Goal: Submit feedback/report problem

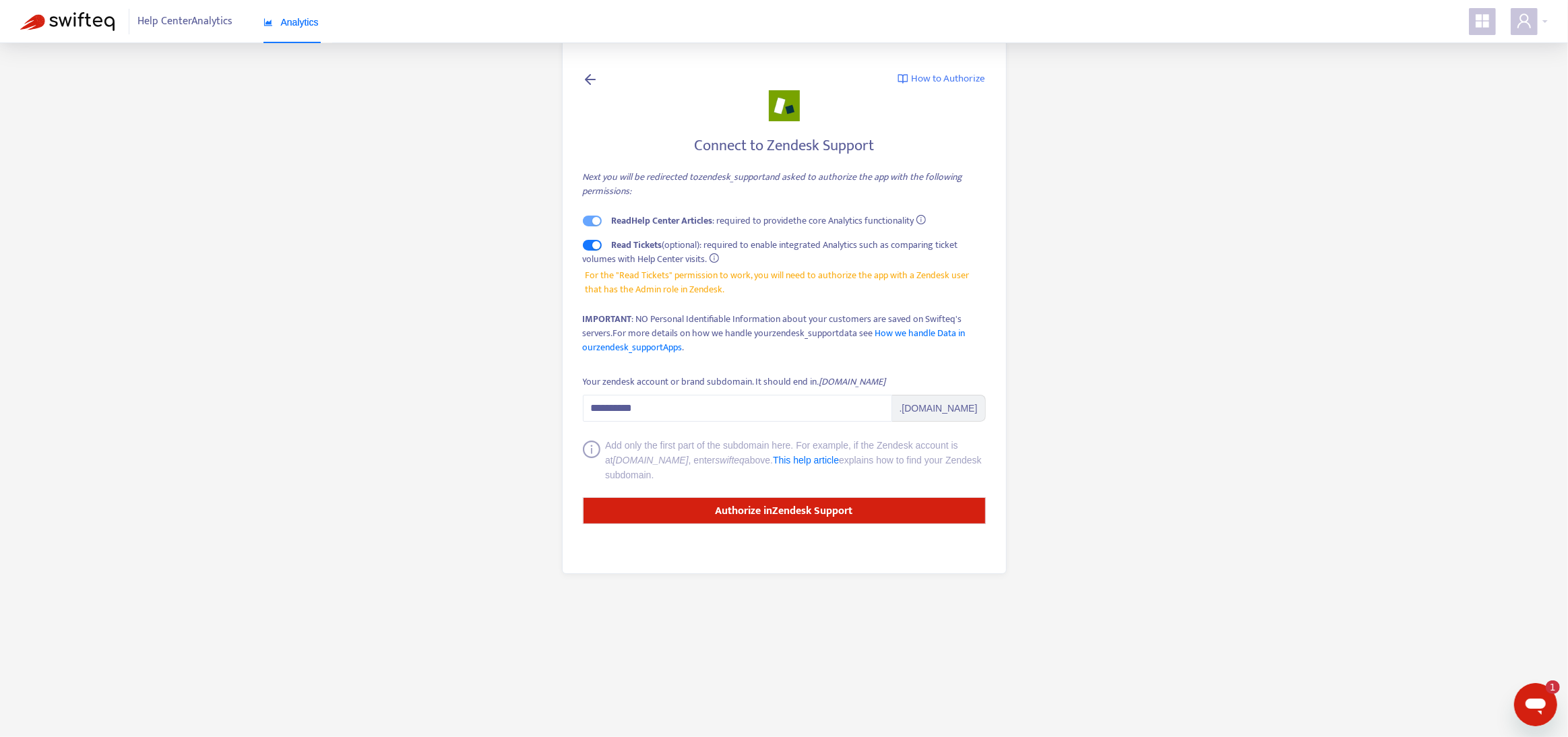
click at [291, 21] on span "Analytics" at bounding box center [291, 22] width 56 height 11
click at [302, 26] on span "Analytics" at bounding box center [291, 22] width 56 height 11
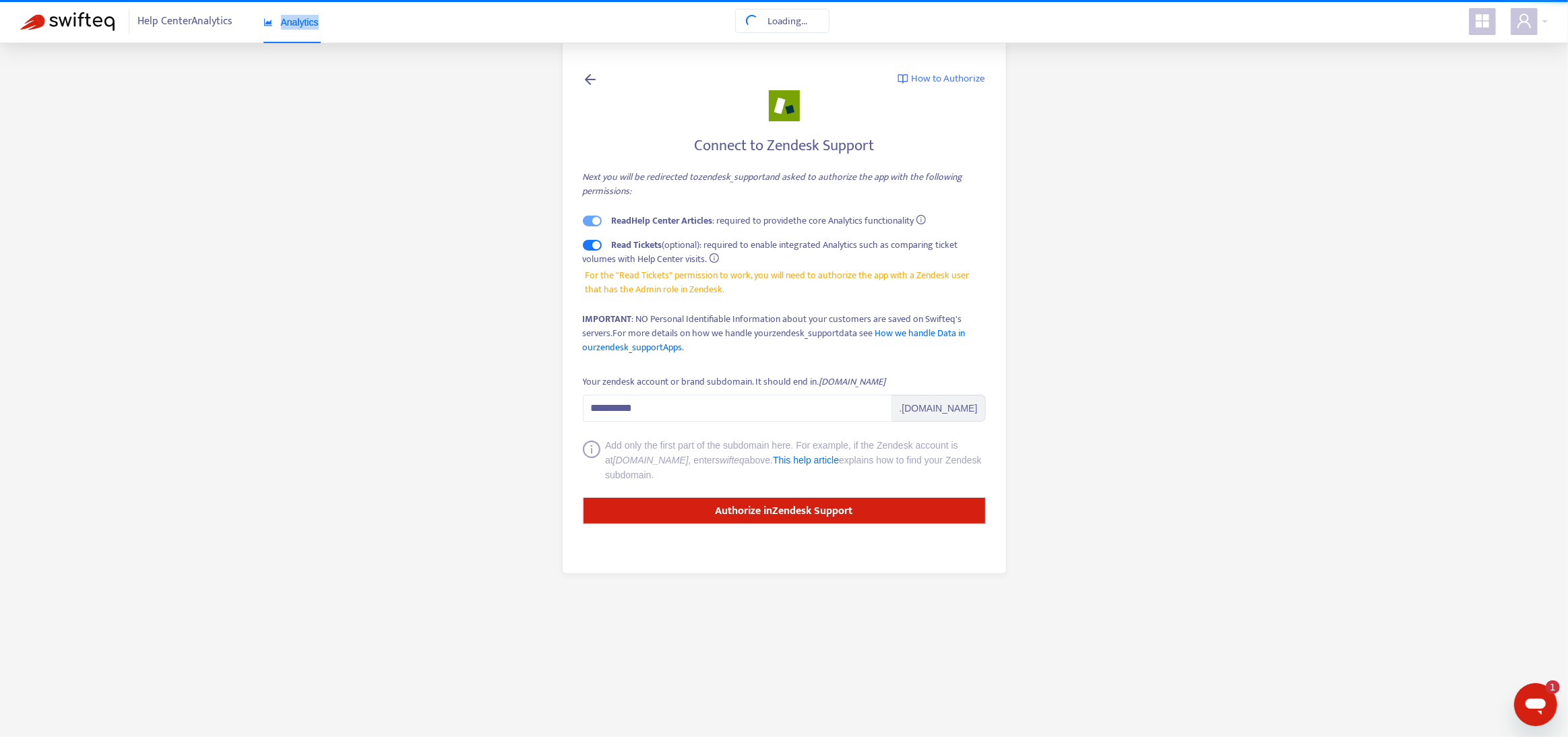
click at [302, 26] on span "Analytics" at bounding box center [291, 22] width 56 height 11
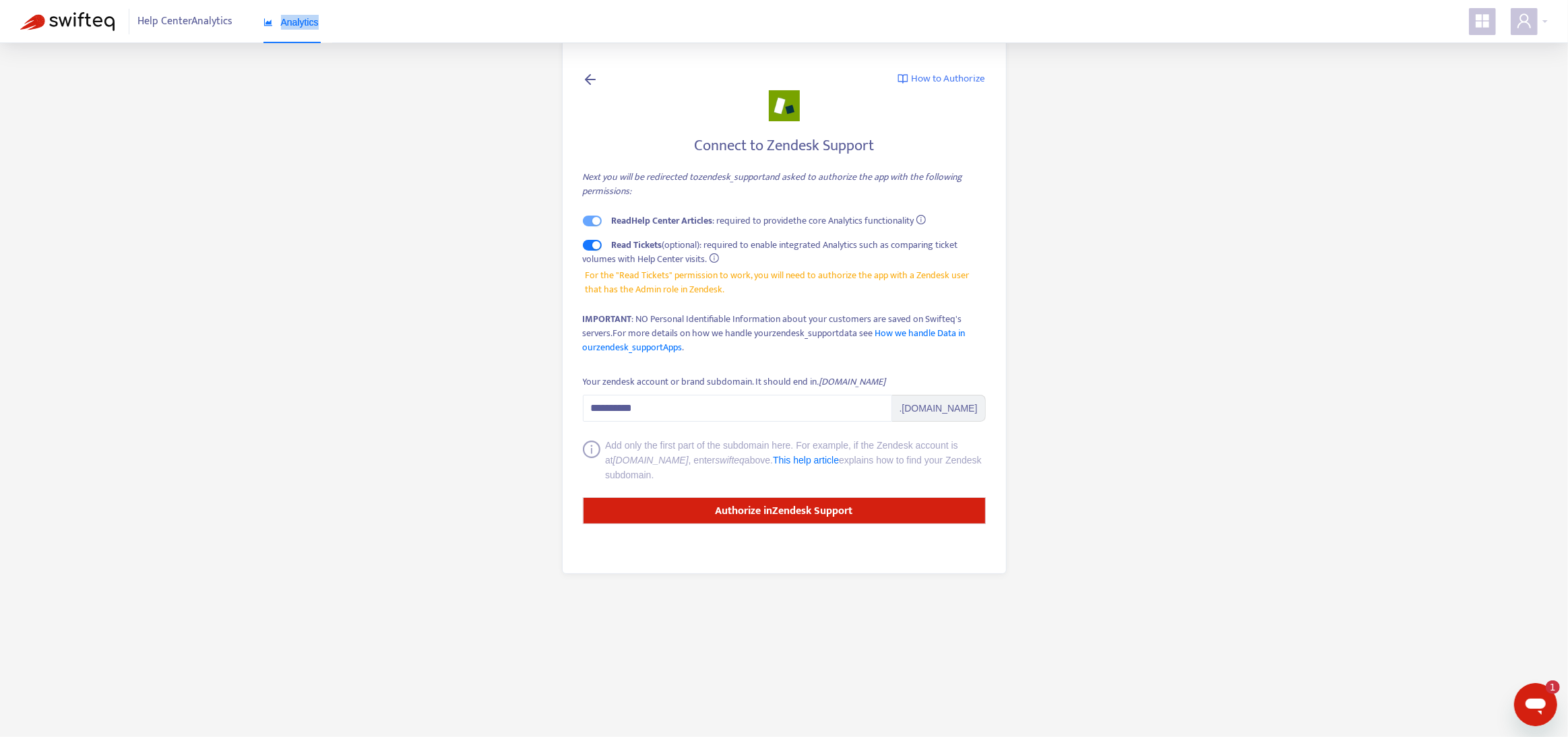
click at [302, 26] on span "Analytics" at bounding box center [291, 22] width 56 height 11
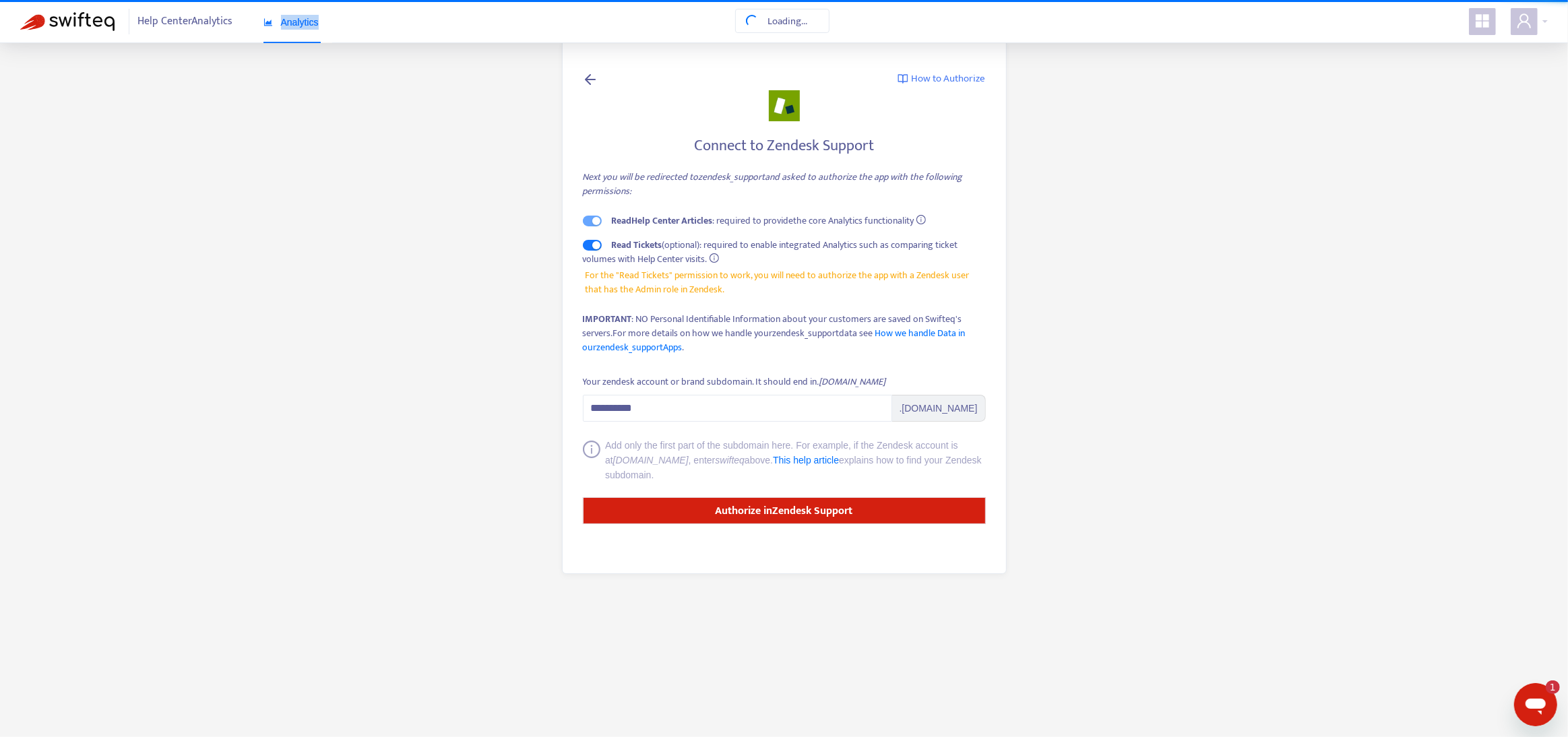
click at [302, 26] on span "Analytics" at bounding box center [291, 22] width 56 height 11
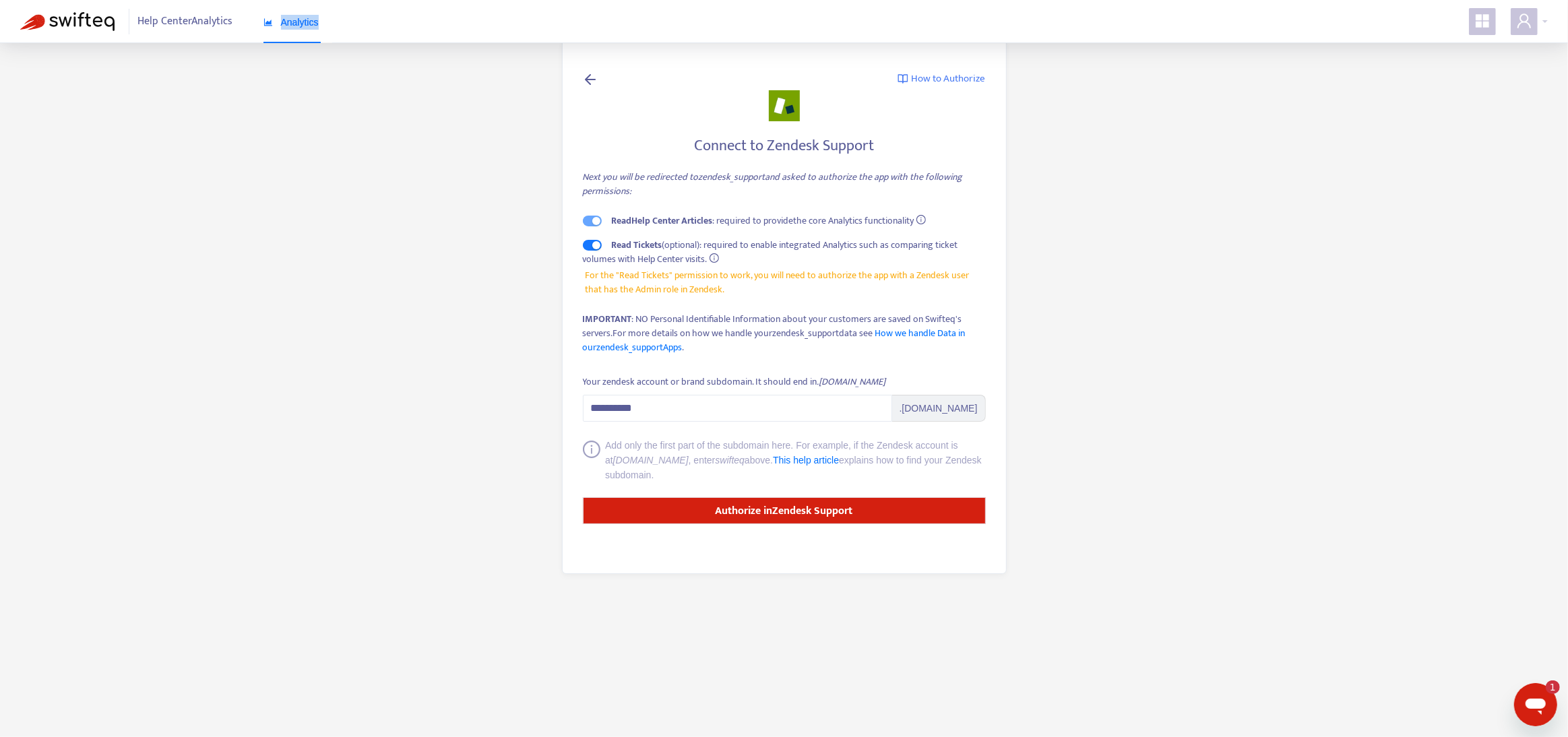
click at [302, 26] on span "Analytics" at bounding box center [291, 22] width 56 height 11
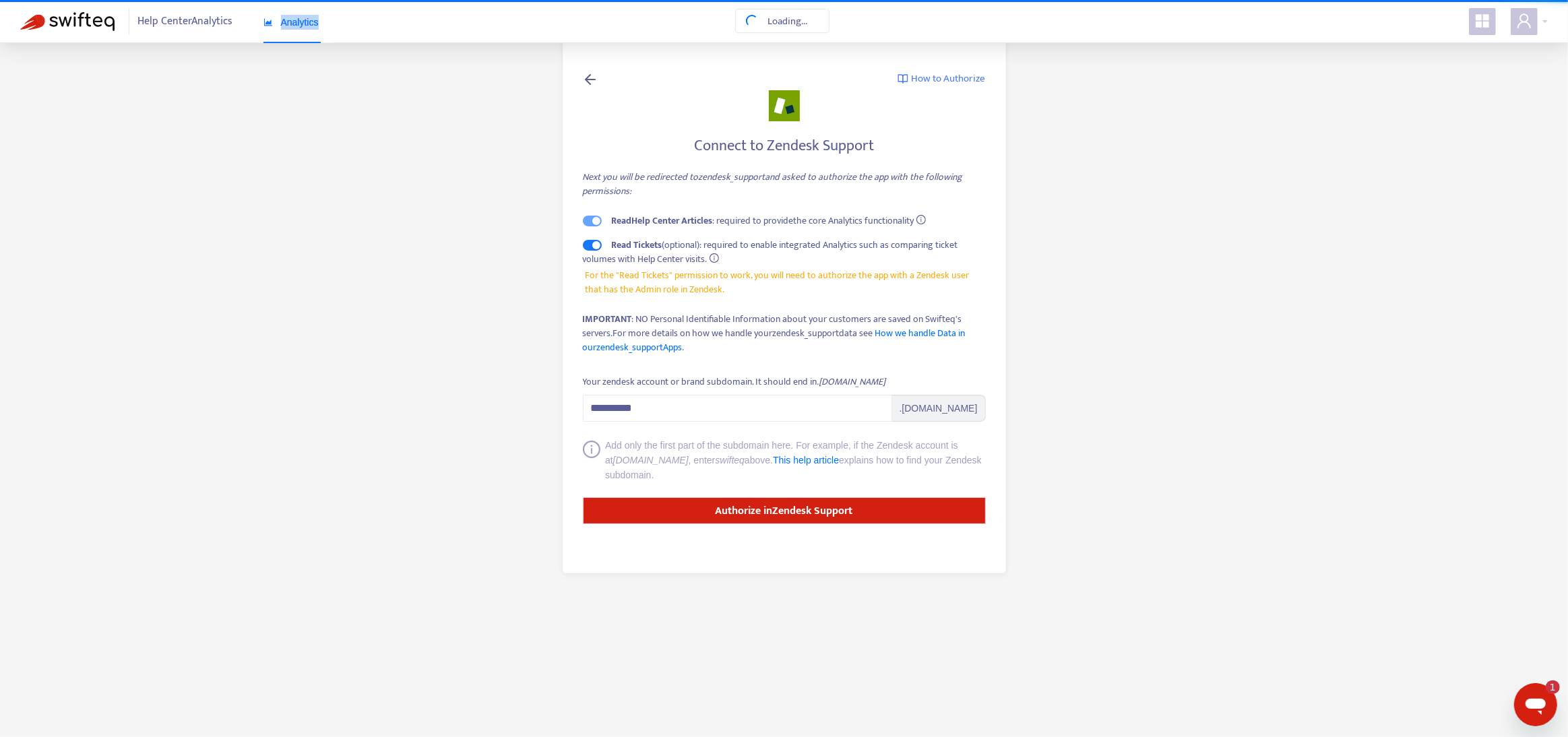
click at [302, 26] on span "Analytics" at bounding box center [291, 22] width 56 height 11
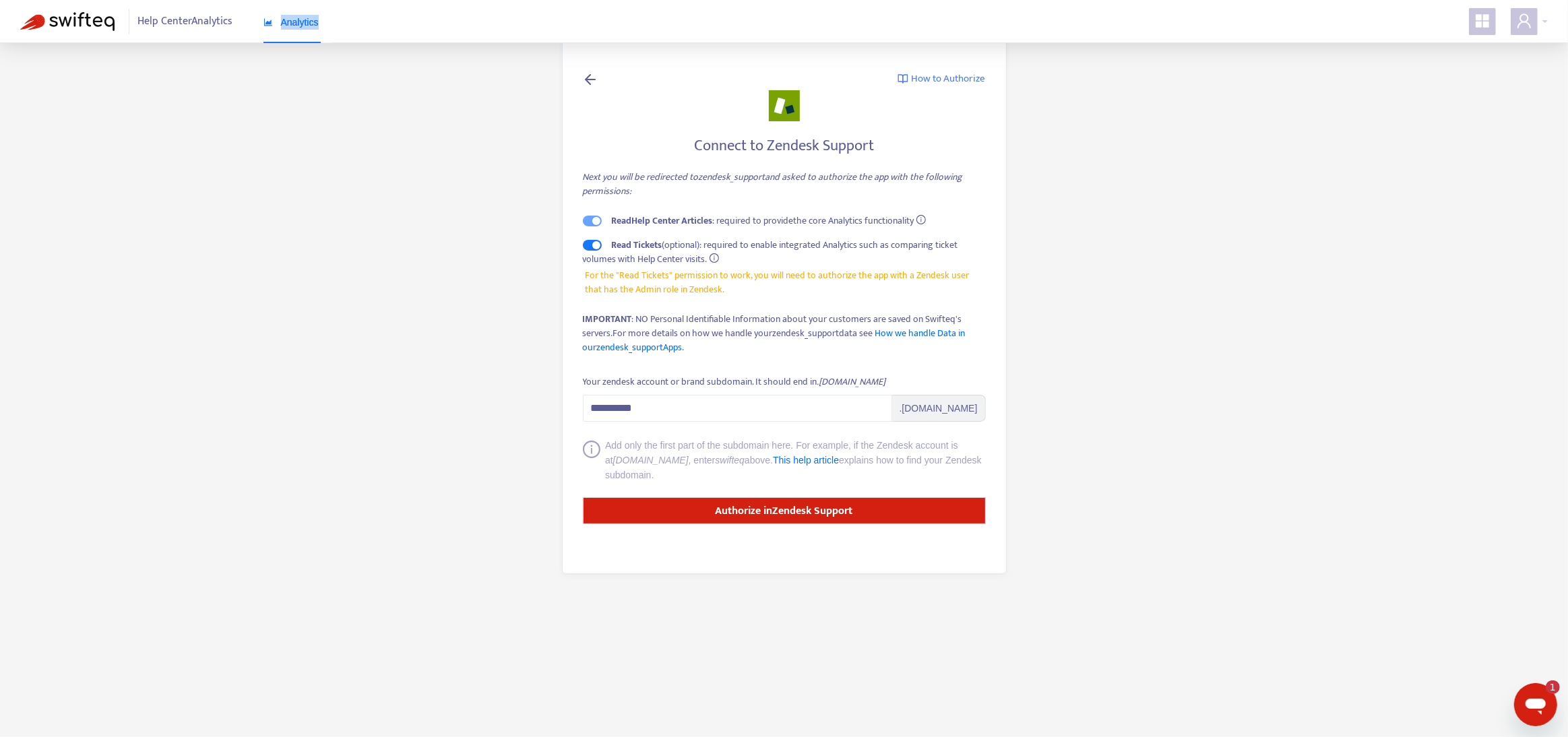
click at [302, 26] on span "Analytics" at bounding box center [291, 22] width 56 height 11
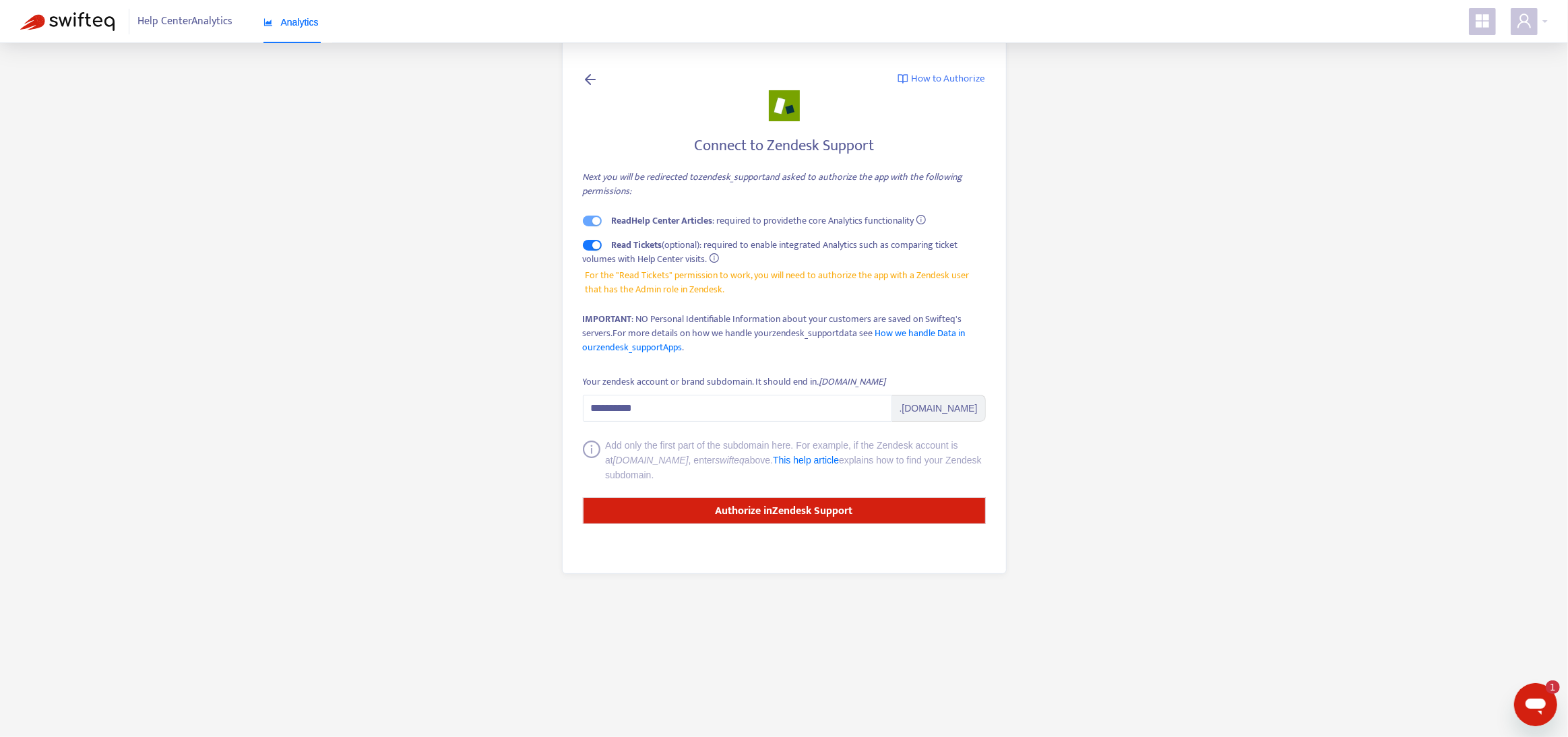
click at [577, 80] on div "**********" at bounding box center [784, 305] width 445 height 537
click at [585, 76] on icon at bounding box center [590, 79] width 16 height 17
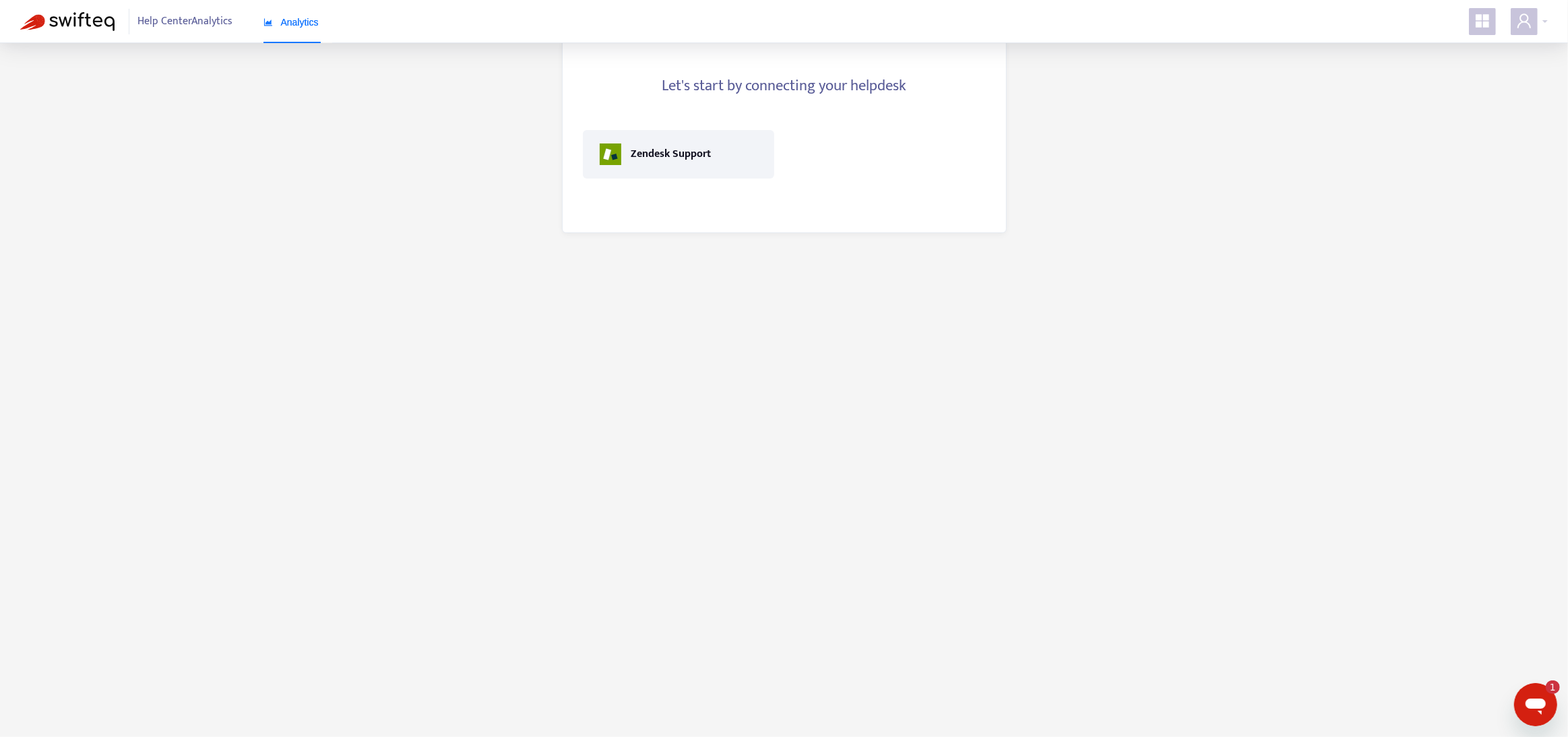
click at [85, 7] on div "Help Center Analytics Analytics" at bounding box center [186, 21] width 331 height 43
click at [81, 10] on div "Help Center Analytics Analytics" at bounding box center [186, 21] width 331 height 43
click at [73, 18] on img at bounding box center [68, 21] width 94 height 19
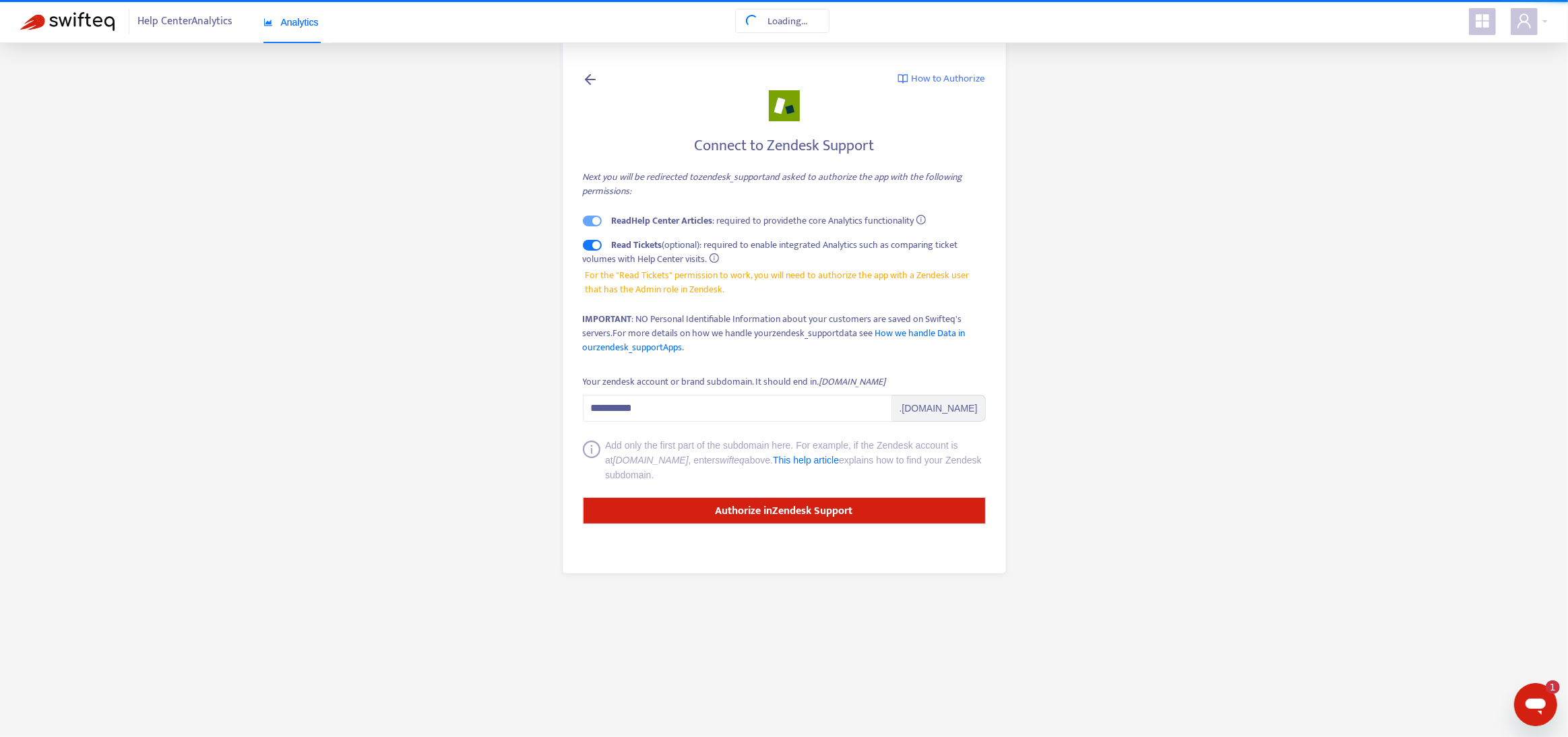
click at [73, 18] on img at bounding box center [68, 21] width 94 height 19
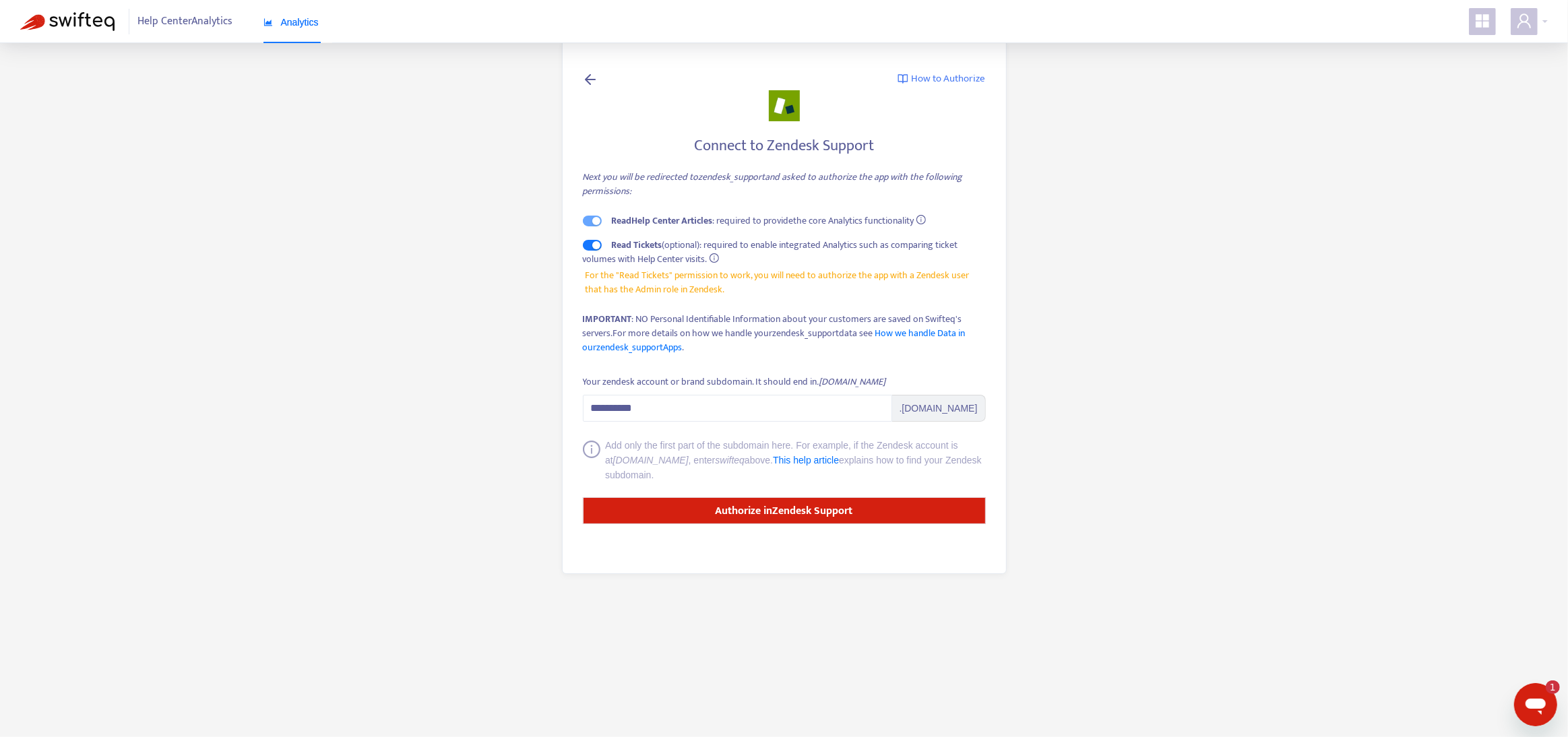
click at [594, 81] on icon at bounding box center [590, 79] width 16 height 17
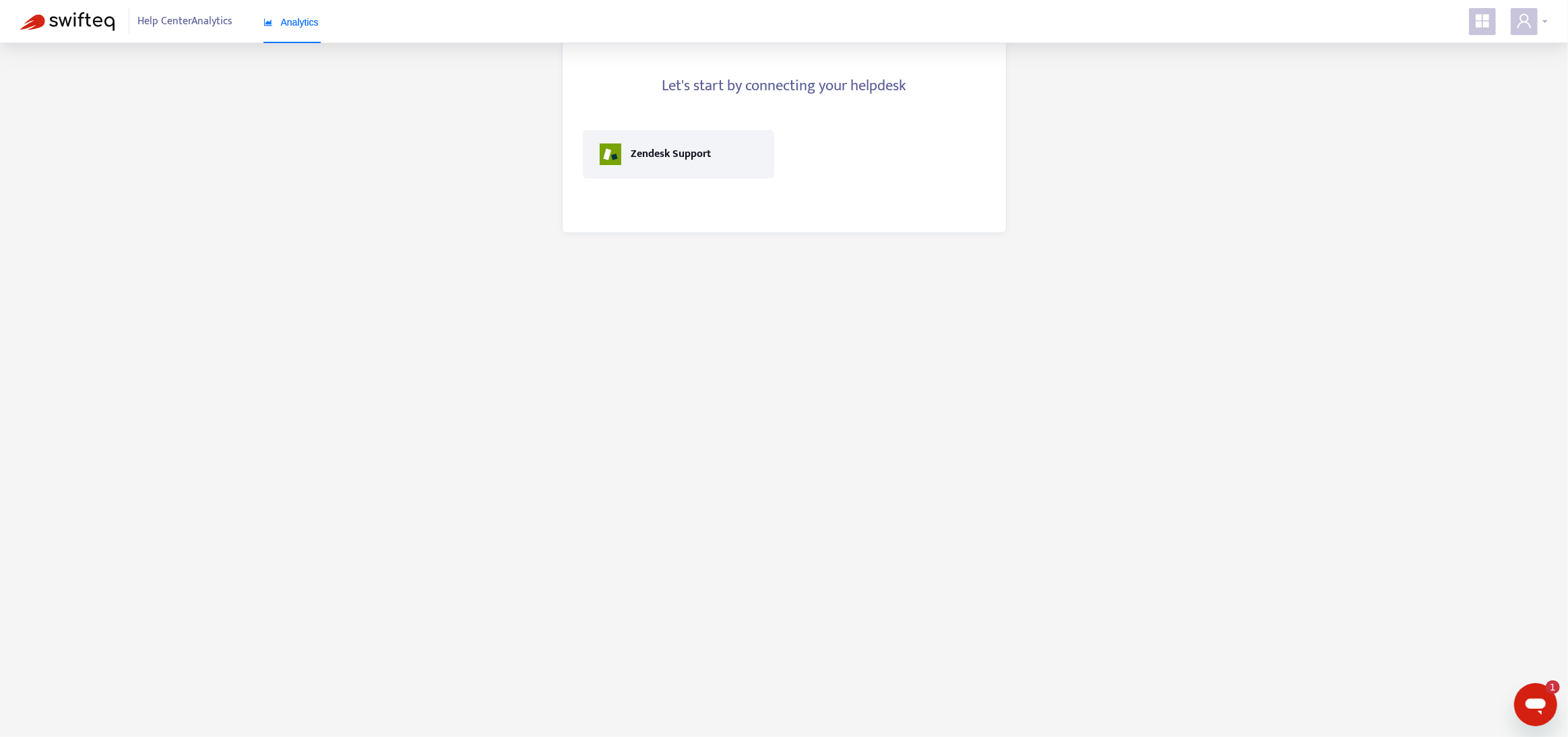
click at [1532, 27] on span at bounding box center [1524, 21] width 27 height 27
click at [1471, 24] on span at bounding box center [1482, 21] width 27 height 27
click at [1410, 292] on link "Help Center Analytics" at bounding box center [1413, 294] width 97 height 15
click at [1404, 290] on link "Help Center Analytics" at bounding box center [1413, 294] width 97 height 15
click at [1403, 290] on link "Help Center Analytics" at bounding box center [1413, 294] width 97 height 15
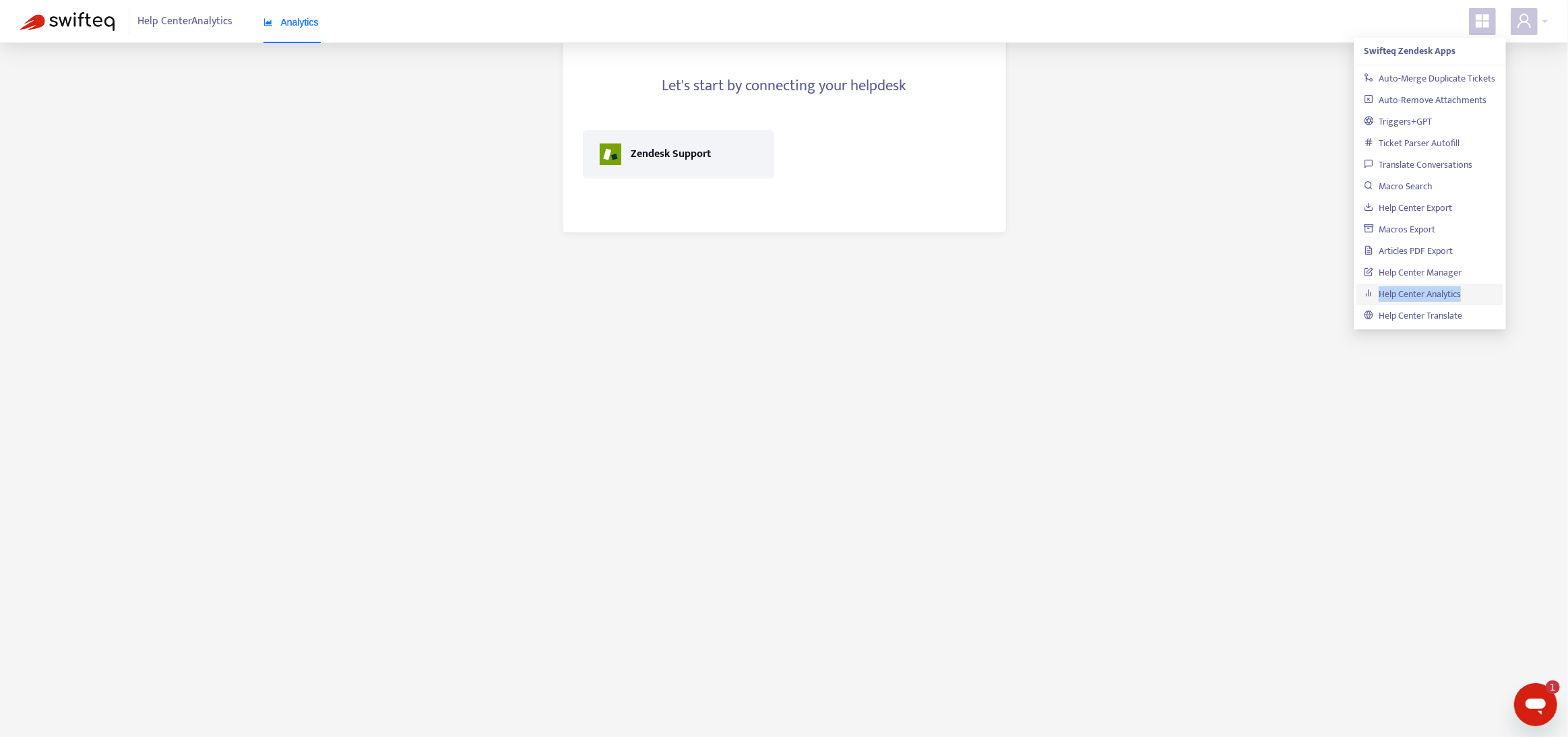
click at [1403, 290] on link "Help Center Analytics" at bounding box center [1413, 294] width 97 height 15
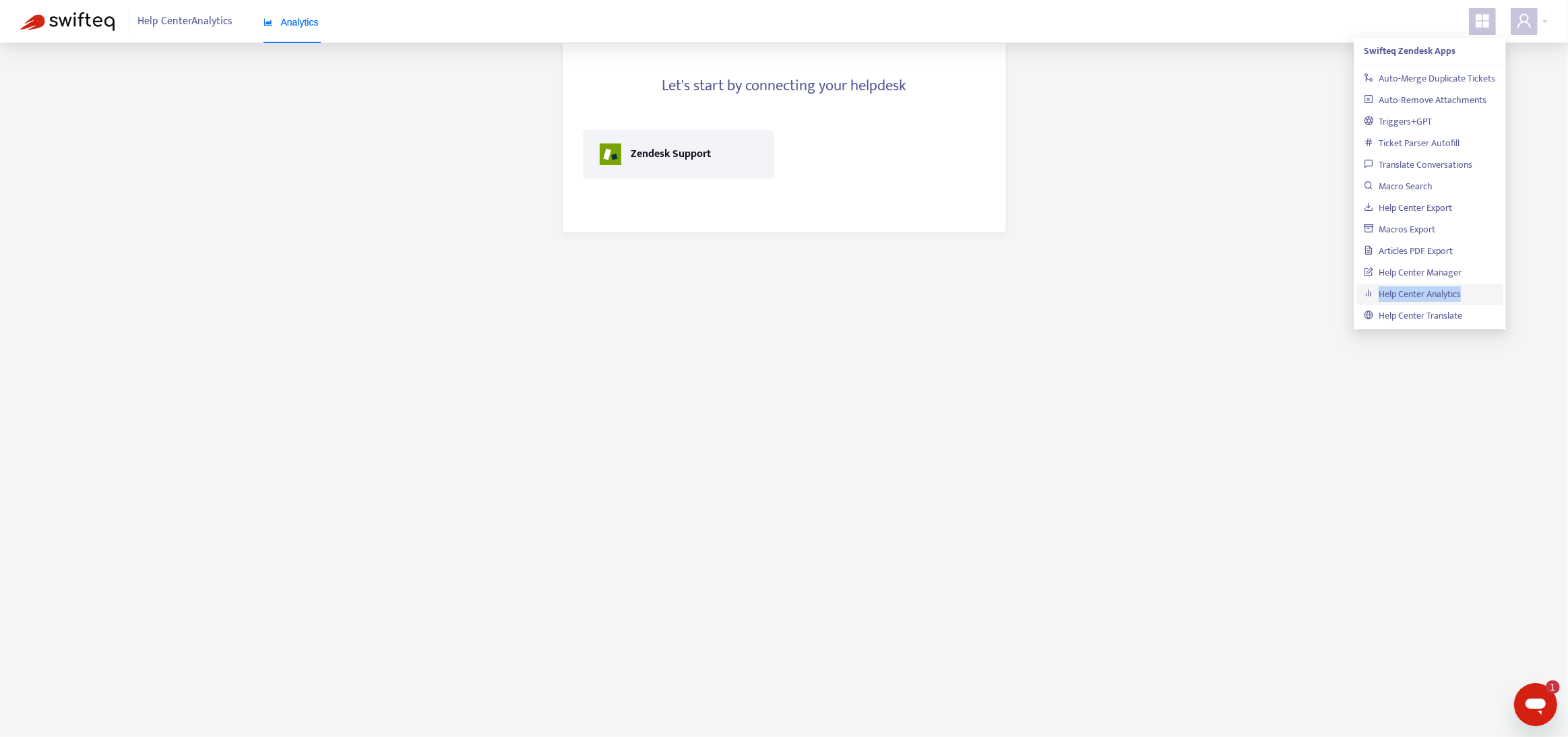
click at [1403, 290] on link "Help Center Analytics" at bounding box center [1413, 294] width 97 height 15
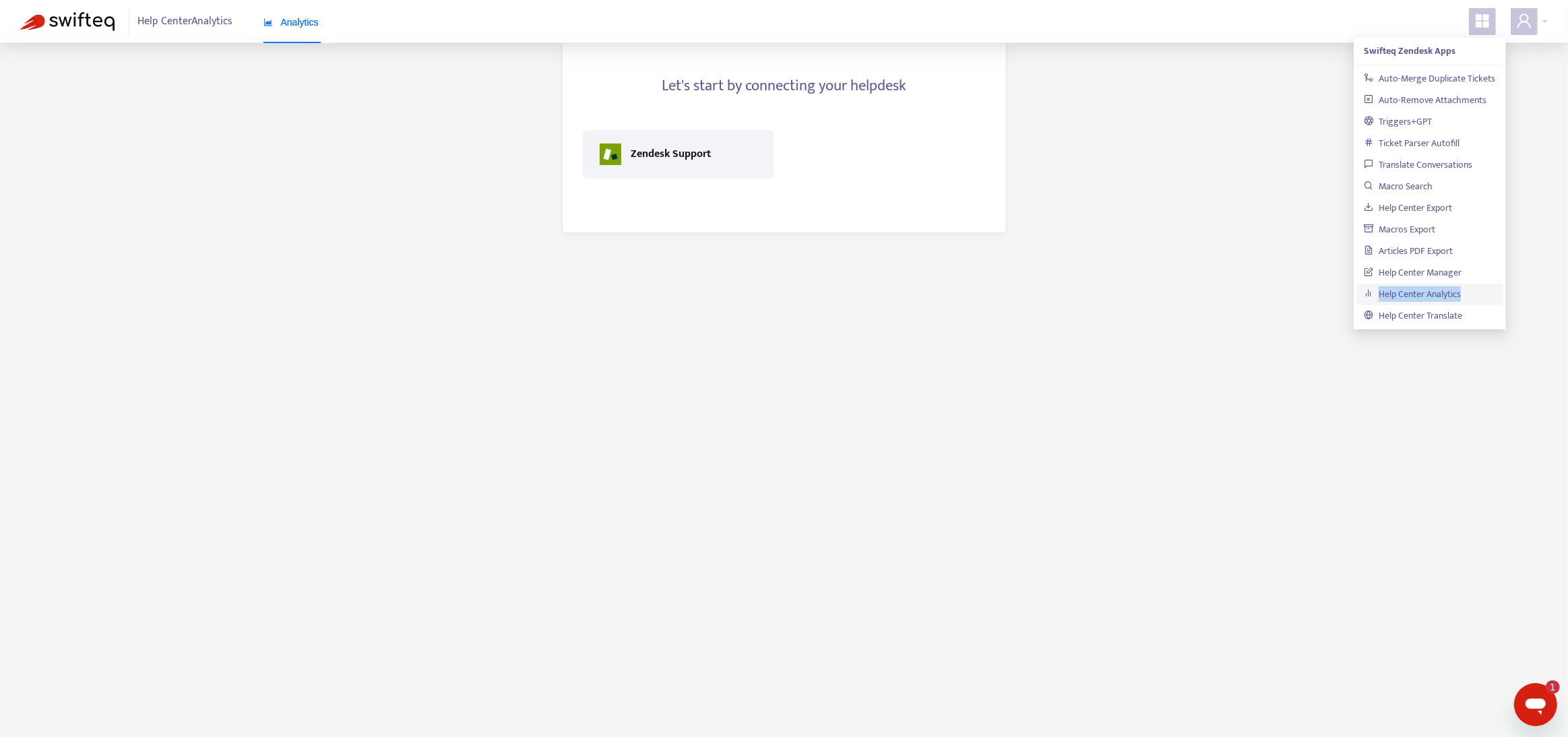
click at [1403, 290] on link "Help Center Analytics" at bounding box center [1413, 294] width 97 height 15
click at [663, 161] on div "Zendesk Support" at bounding box center [671, 154] width 80 height 16
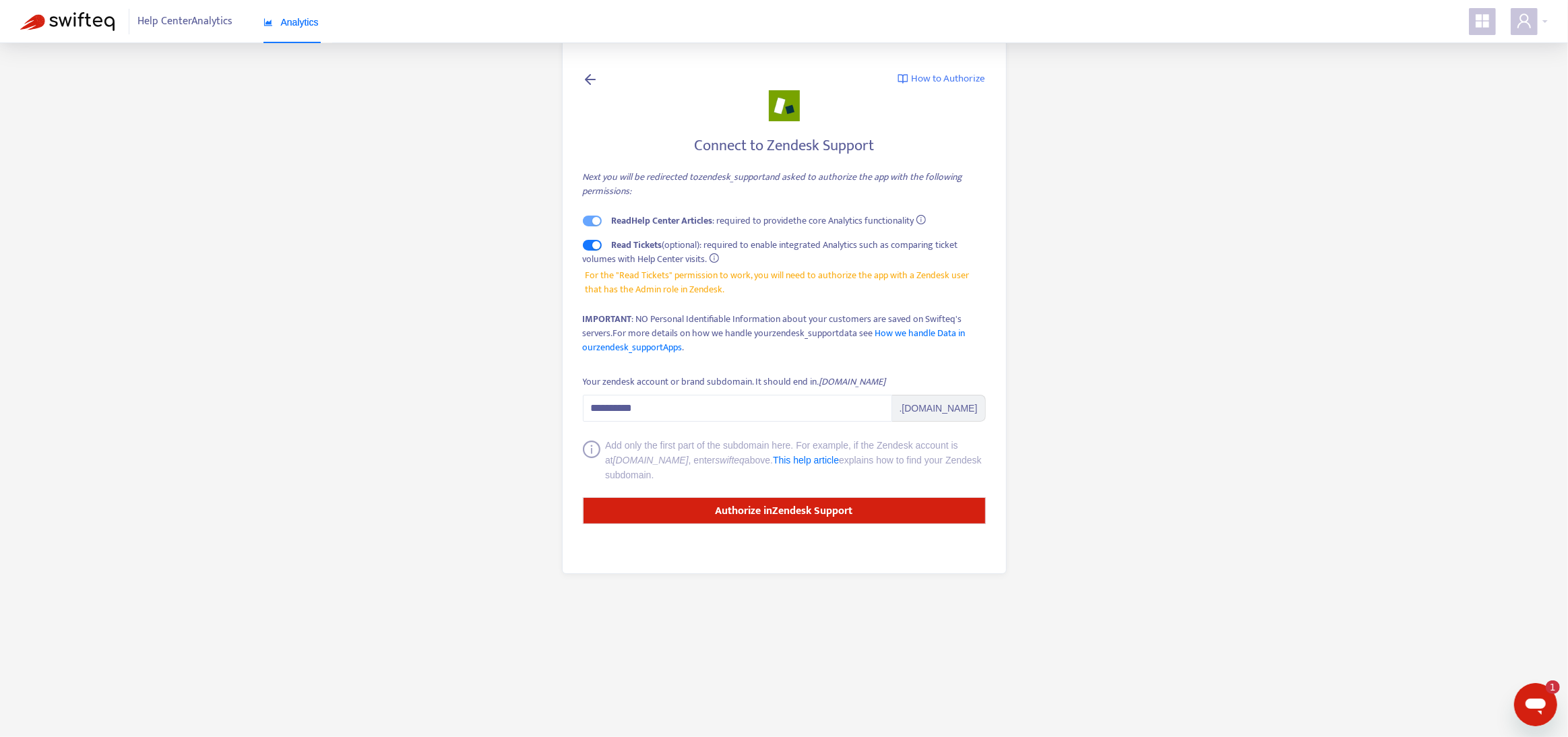
click at [222, 18] on span "Help Center Analytics" at bounding box center [185, 22] width 95 height 26
click at [208, 22] on span "Help Center Analytics" at bounding box center [185, 22] width 95 height 26
click at [94, 18] on img at bounding box center [68, 21] width 94 height 19
click at [1540, 702] on icon "Open messaging window, 1 unread message" at bounding box center [1535, 706] width 21 height 16
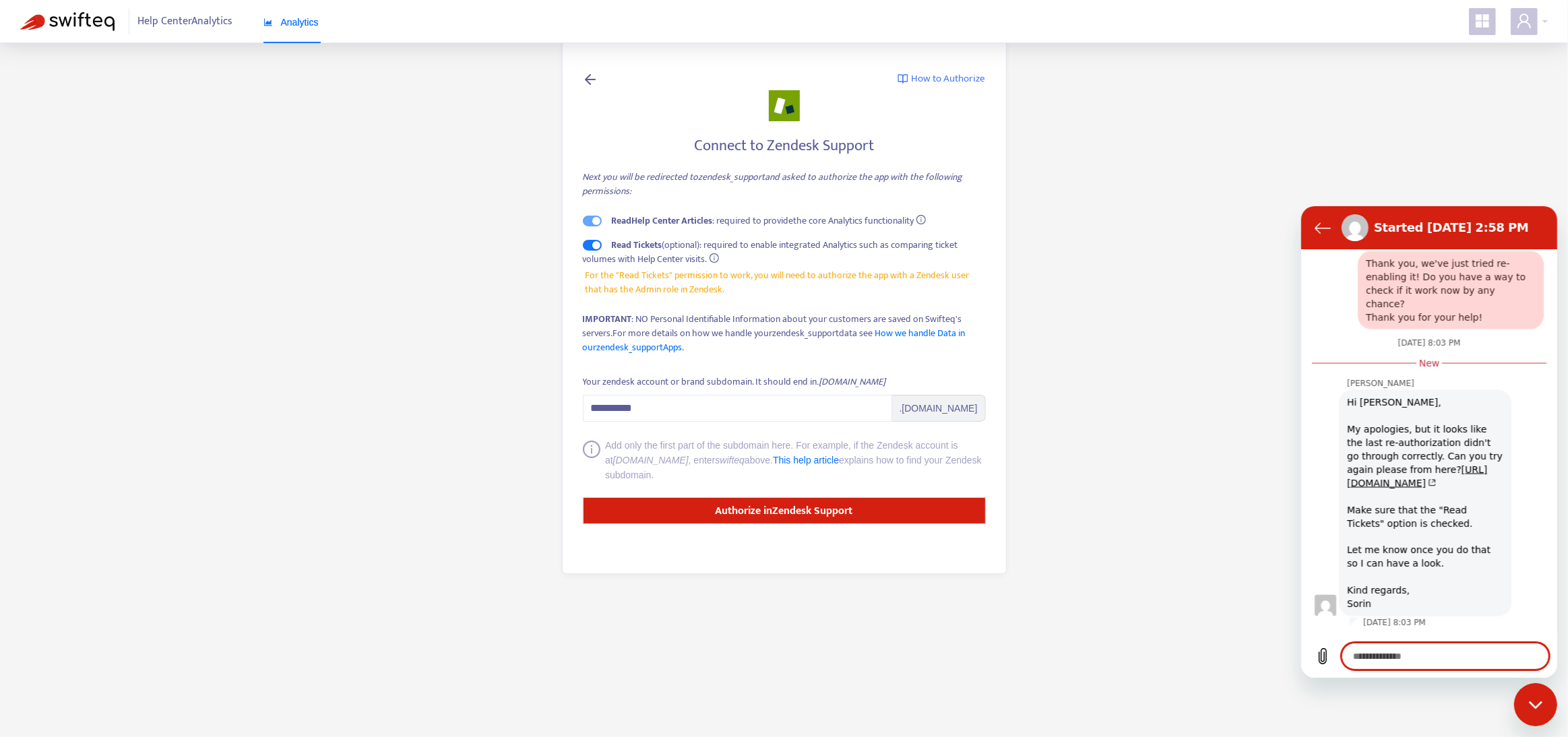
scroll to position [2624, 0]
click at [1433, 473] on link "[URL][DOMAIN_NAME]" at bounding box center [1416, 476] width 140 height 24
type textarea "*"
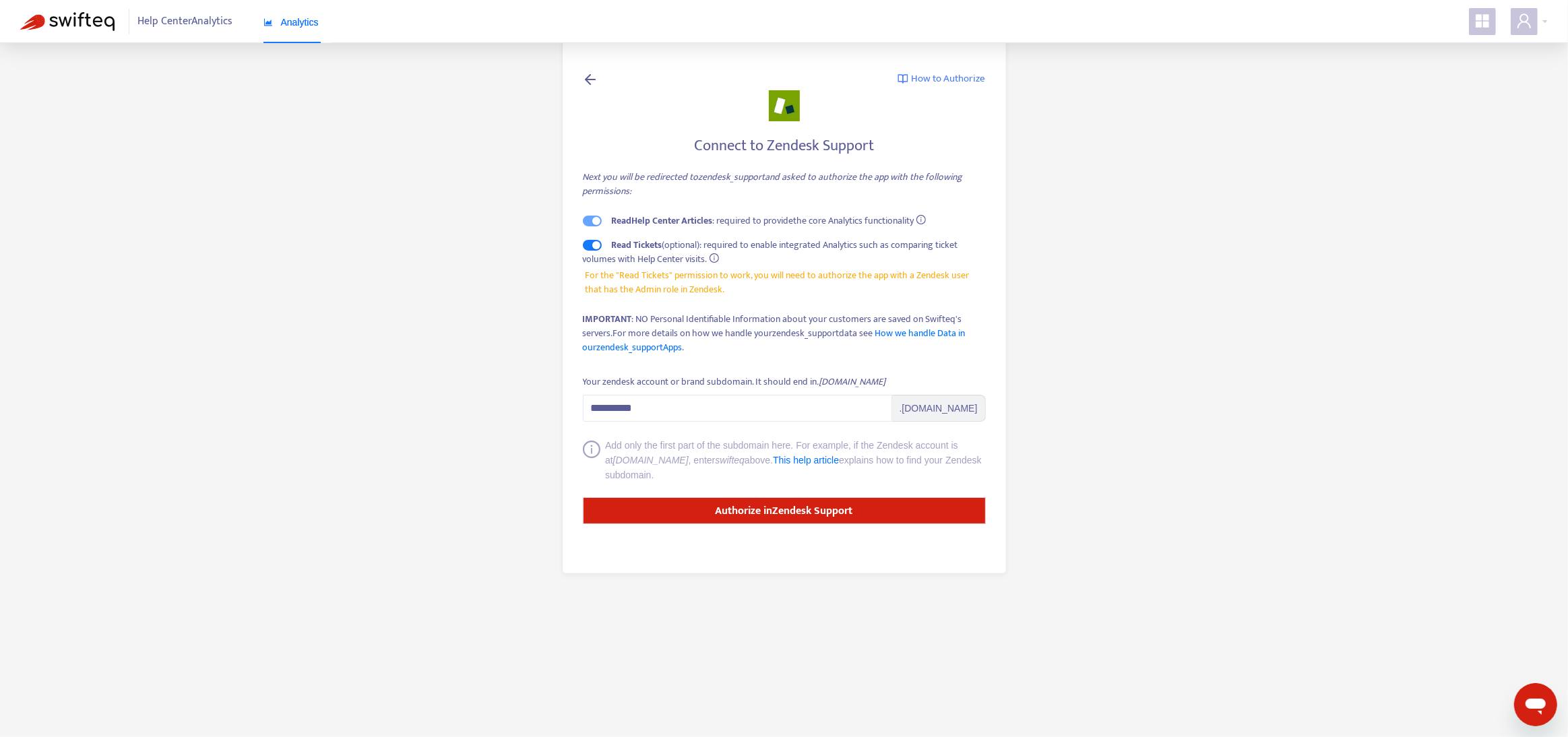
click at [1555, 700] on div "Open messaging window" at bounding box center [1534, 704] width 40 height 40
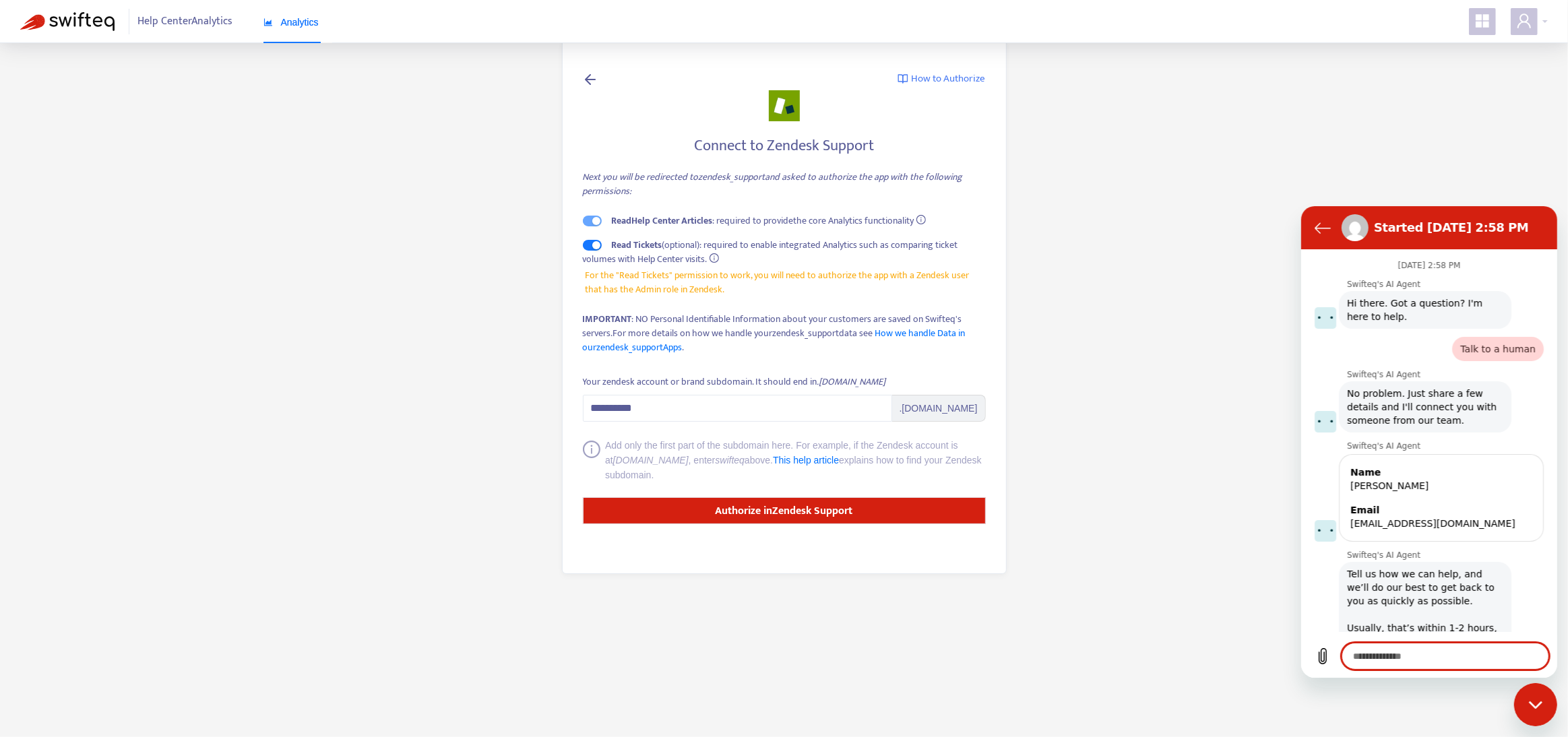
scroll to position [2602, 0]
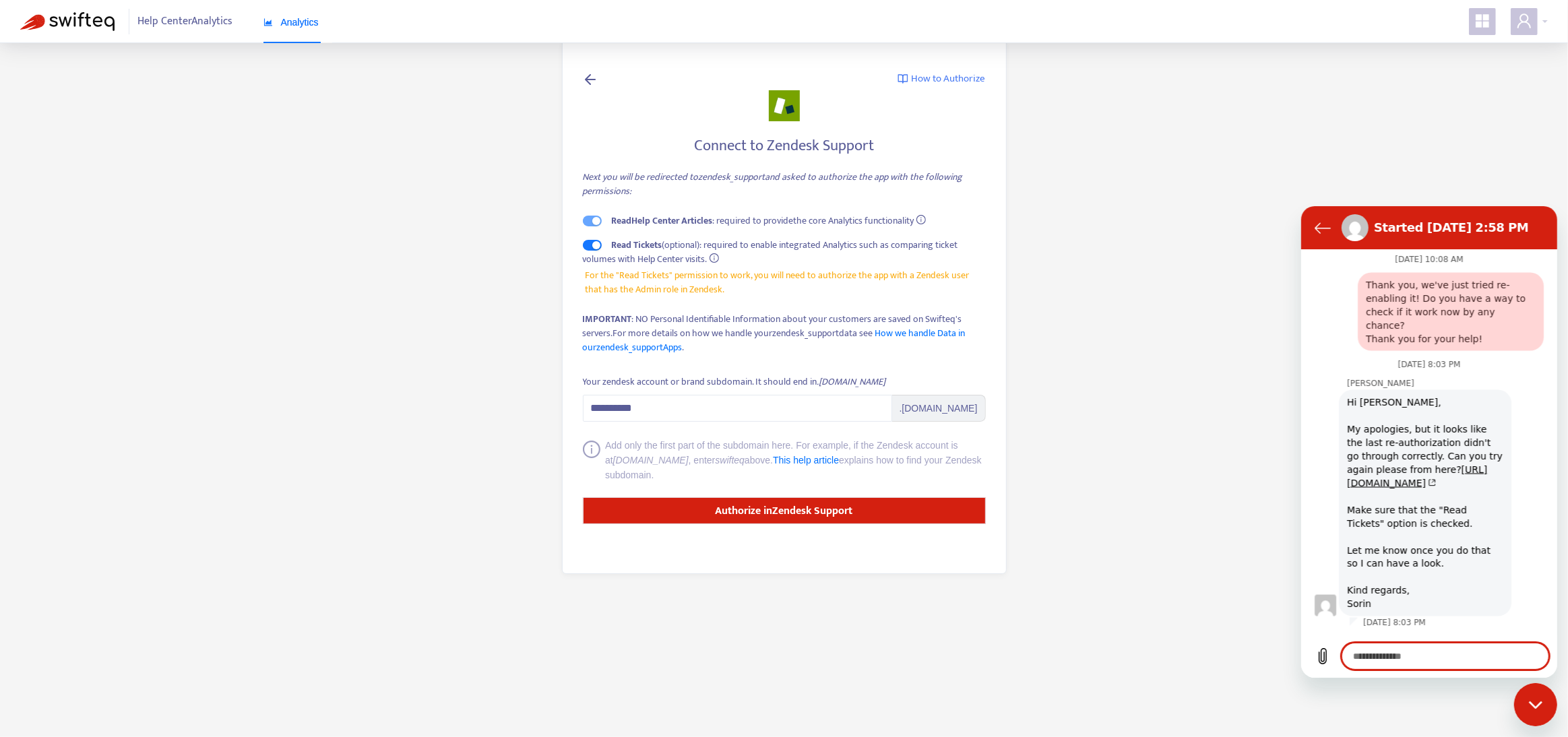
click at [1450, 655] on textarea at bounding box center [1445, 655] width 208 height 27
click at [1200, 578] on main "**********" at bounding box center [784, 368] width 1568 height 737
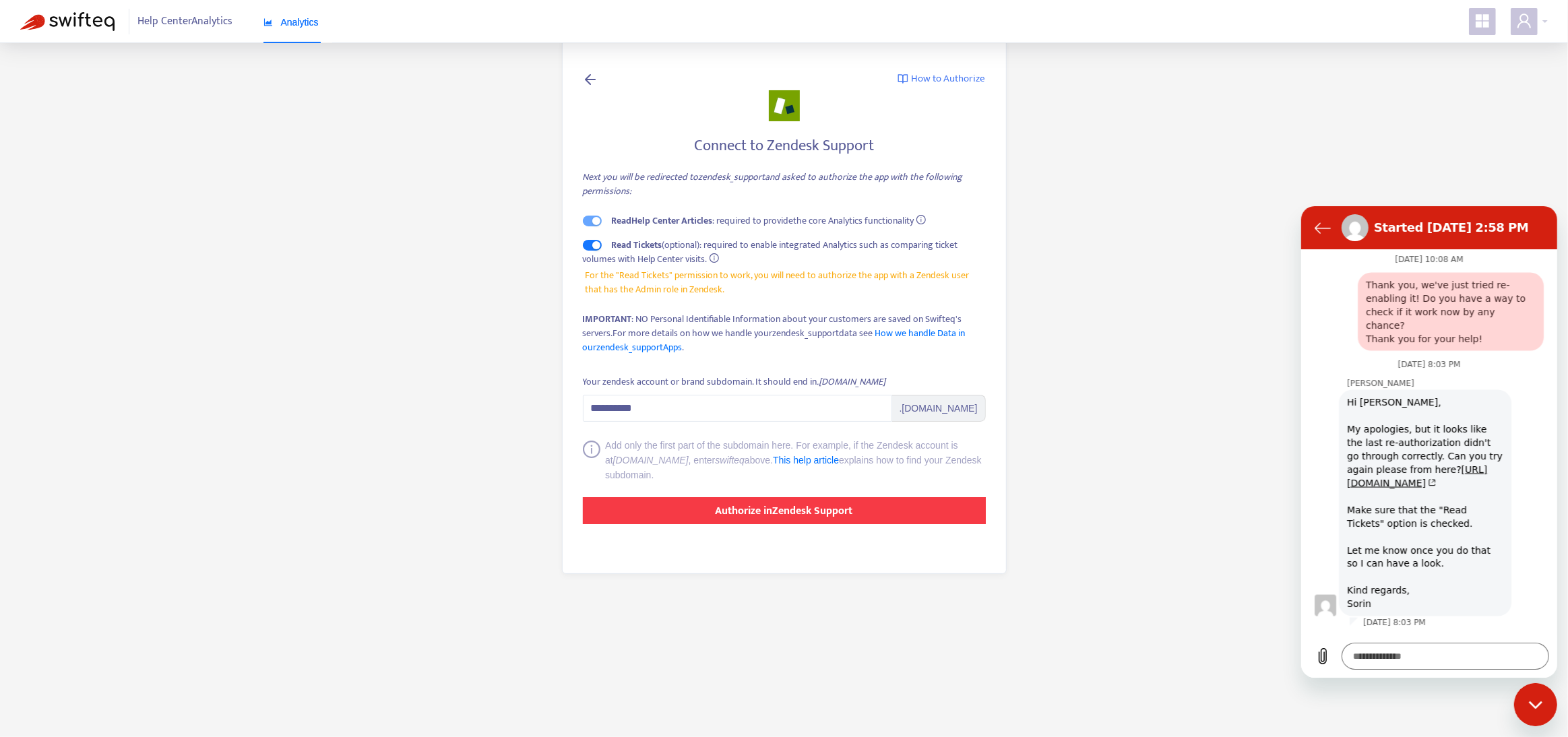
click at [817, 521] on button "Authorize in Zendesk Support" at bounding box center [784, 510] width 403 height 27
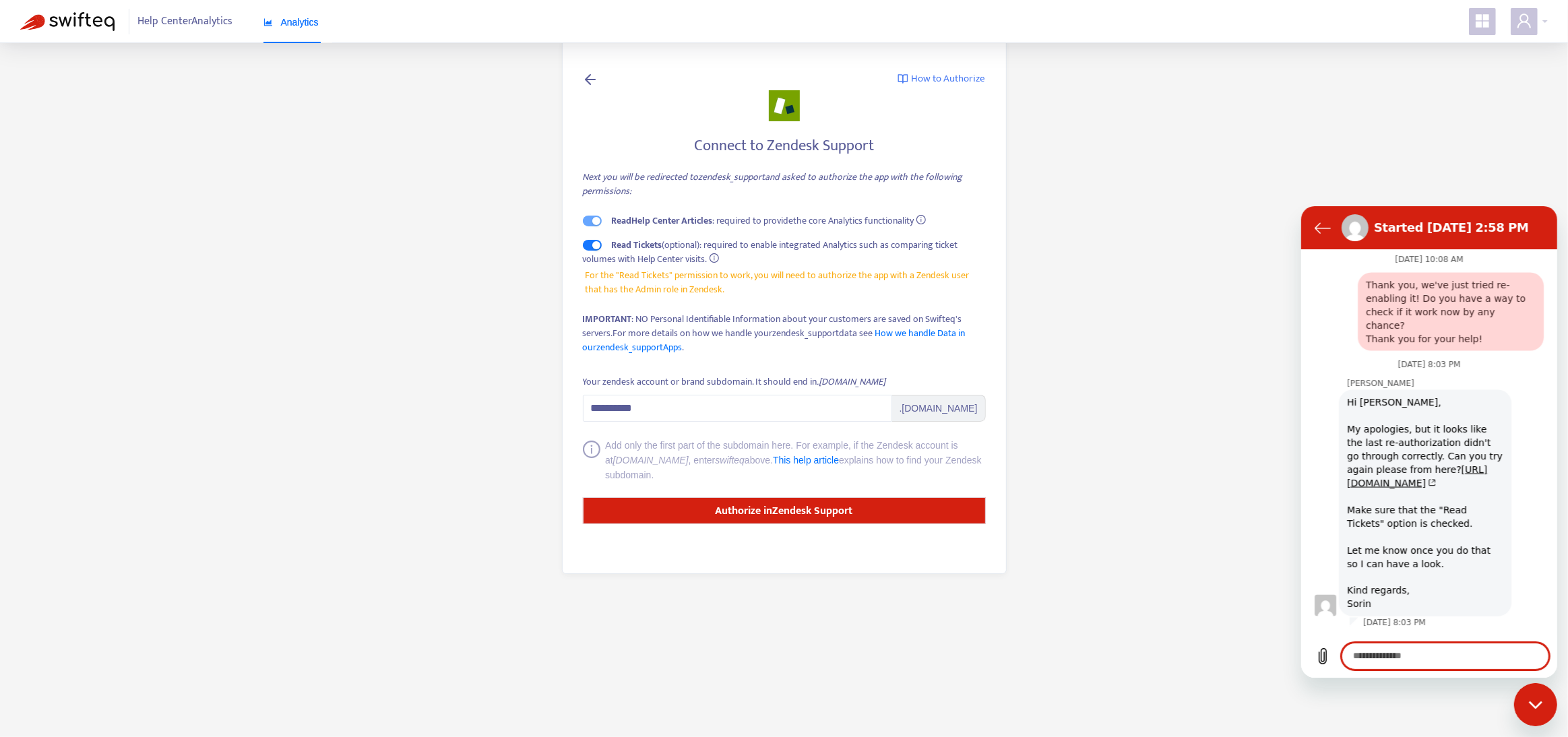
scroll to position [2602, 0]
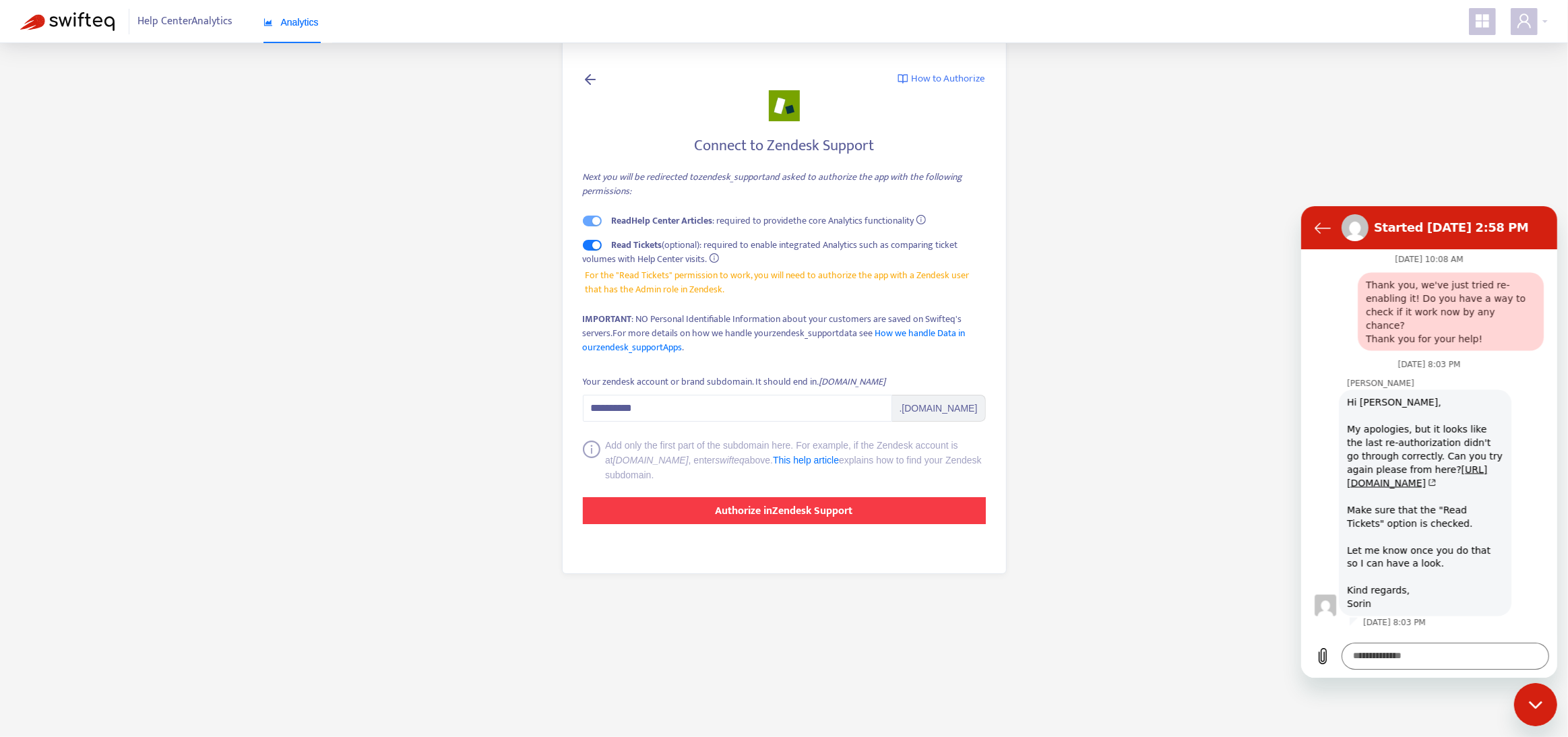
click at [806, 522] on button "Authorize in Zendesk Support" at bounding box center [784, 510] width 403 height 27
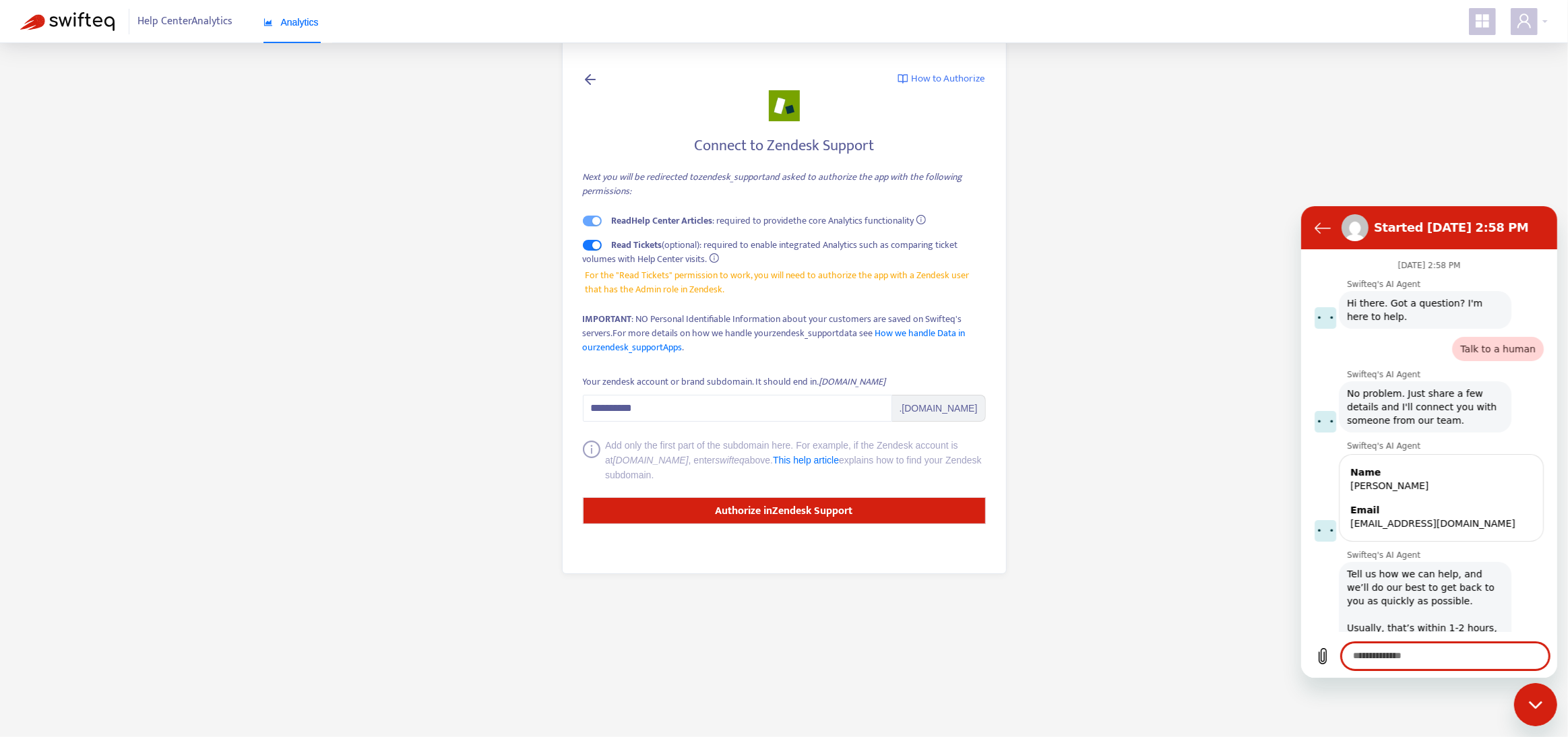
scroll to position [2602, 0]
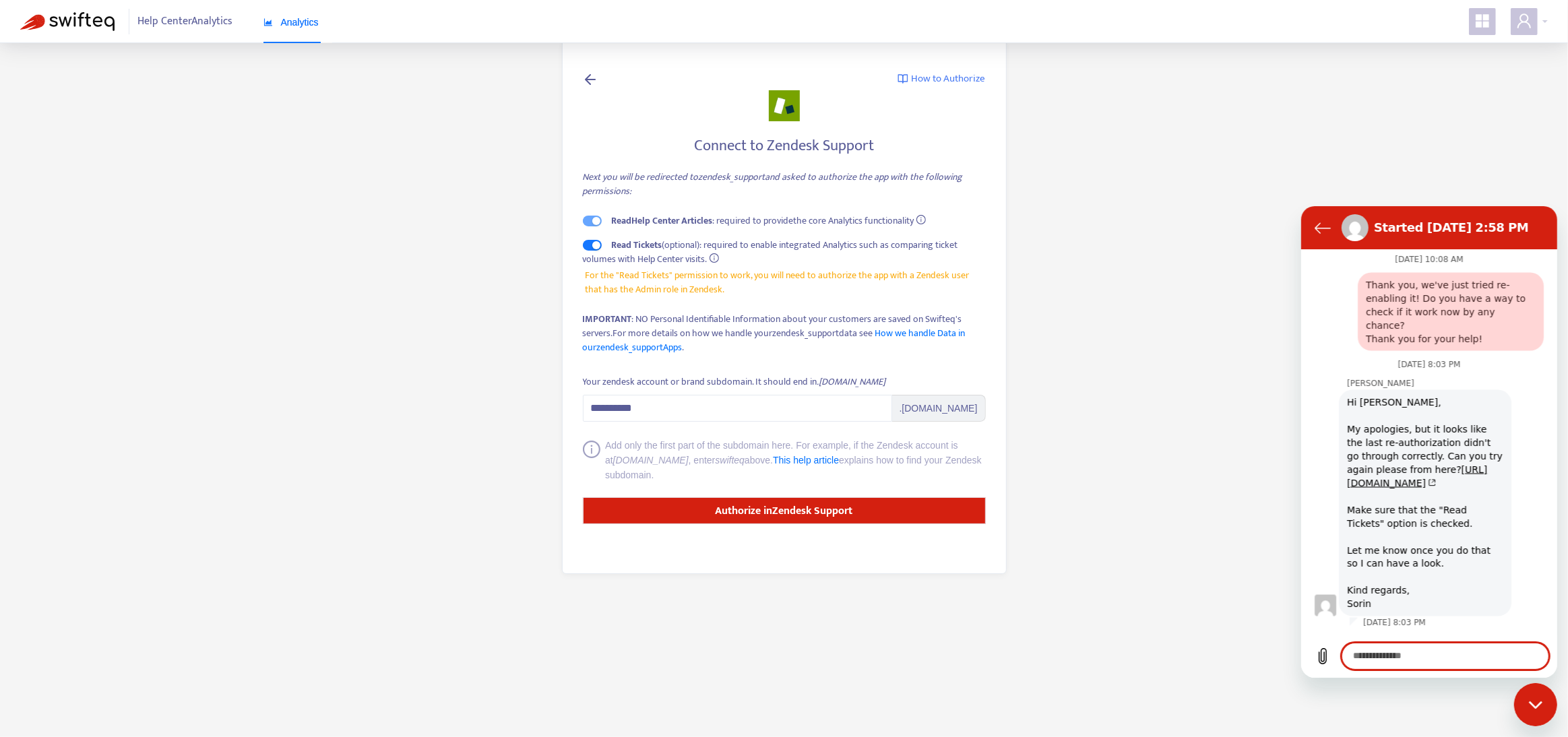
click at [1391, 658] on textarea at bounding box center [1445, 655] width 208 height 27
click at [1316, 659] on icon "Upload file" at bounding box center [1322, 655] width 16 height 16
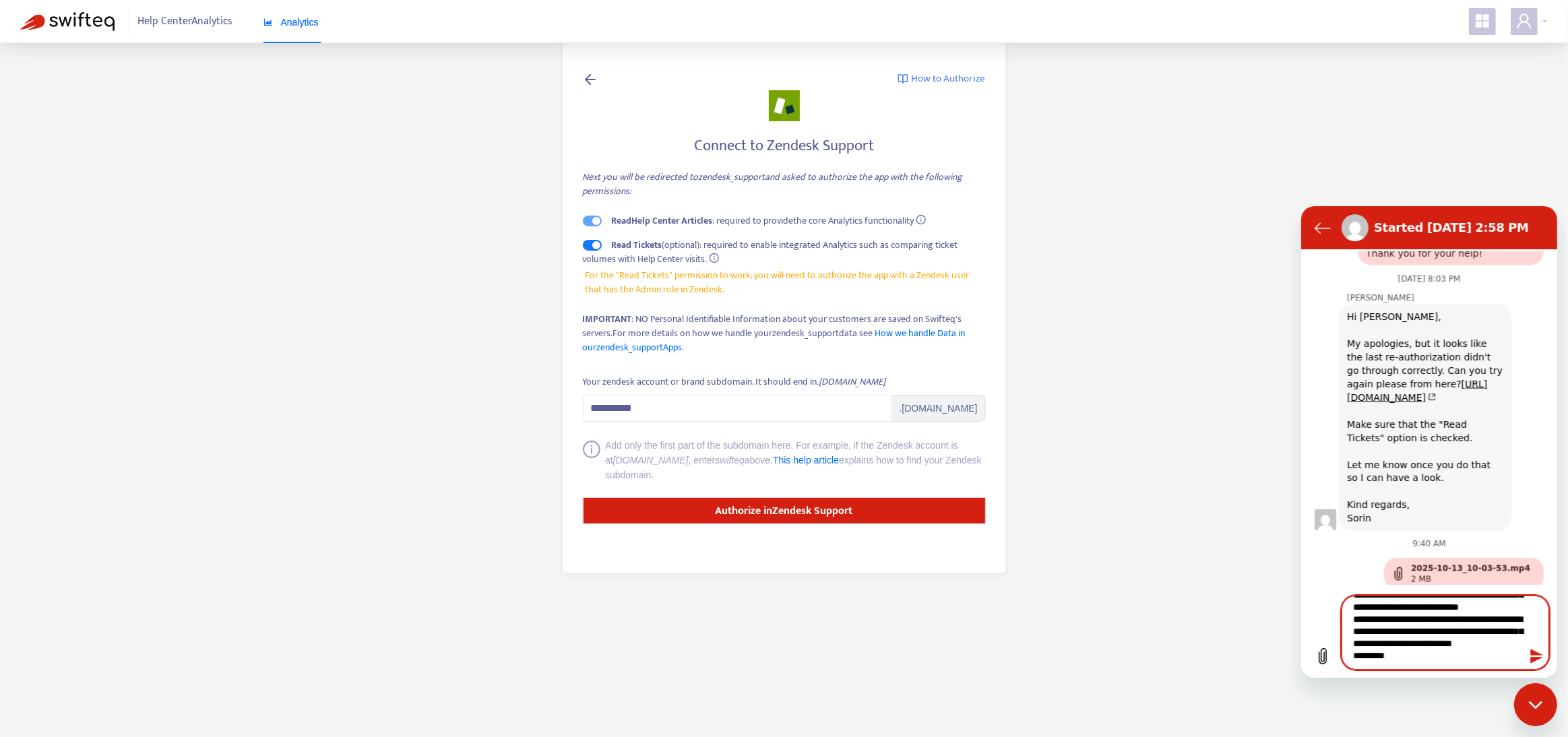
scroll to position [0, 0]
click at [1448, 641] on textarea "**********" at bounding box center [1445, 631] width 208 height 74
click at [774, 148] on h4 "Connect to Zendesk Support" at bounding box center [784, 146] width 403 height 18
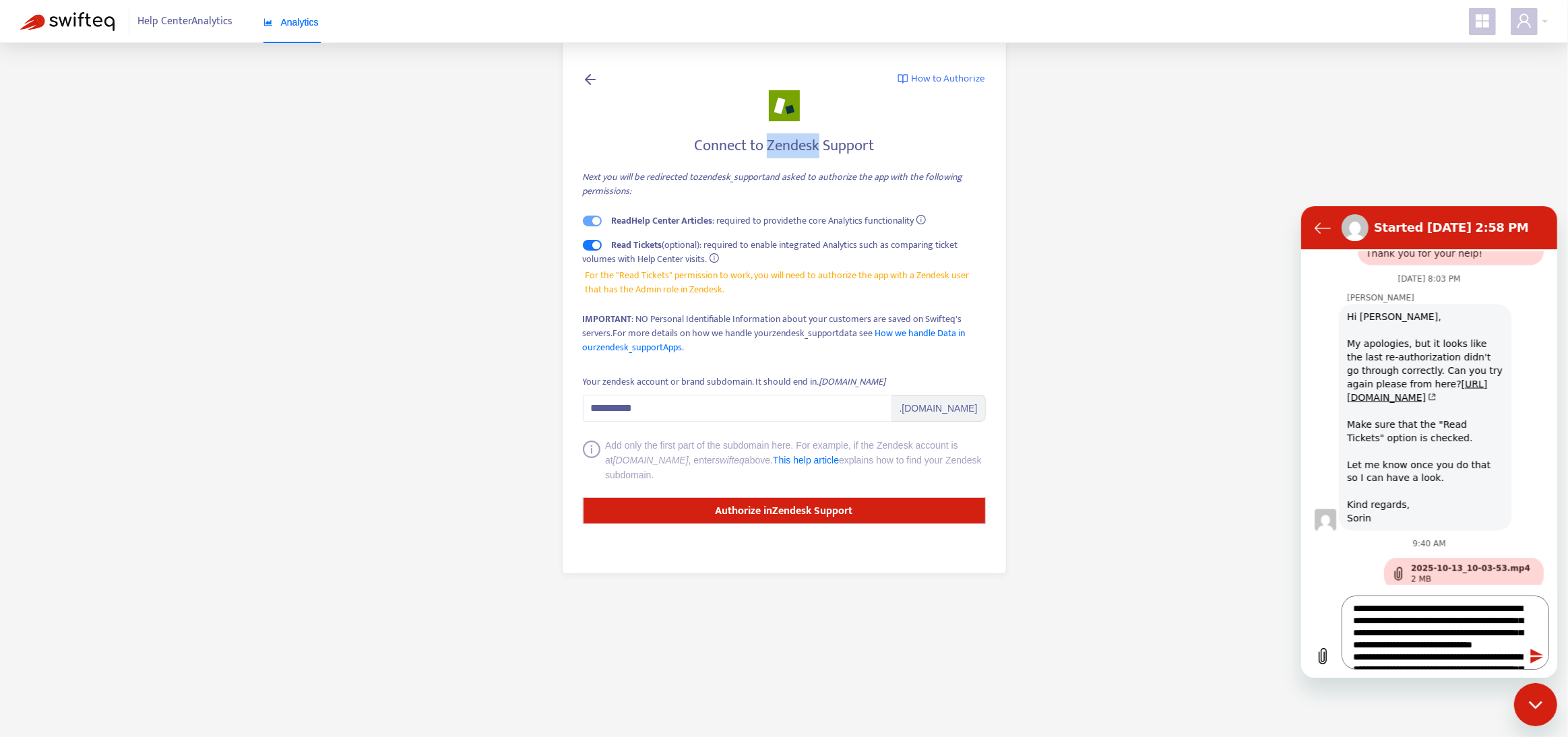
click at [774, 148] on h4 "Connect to Zendesk Support" at bounding box center [784, 146] width 403 height 18
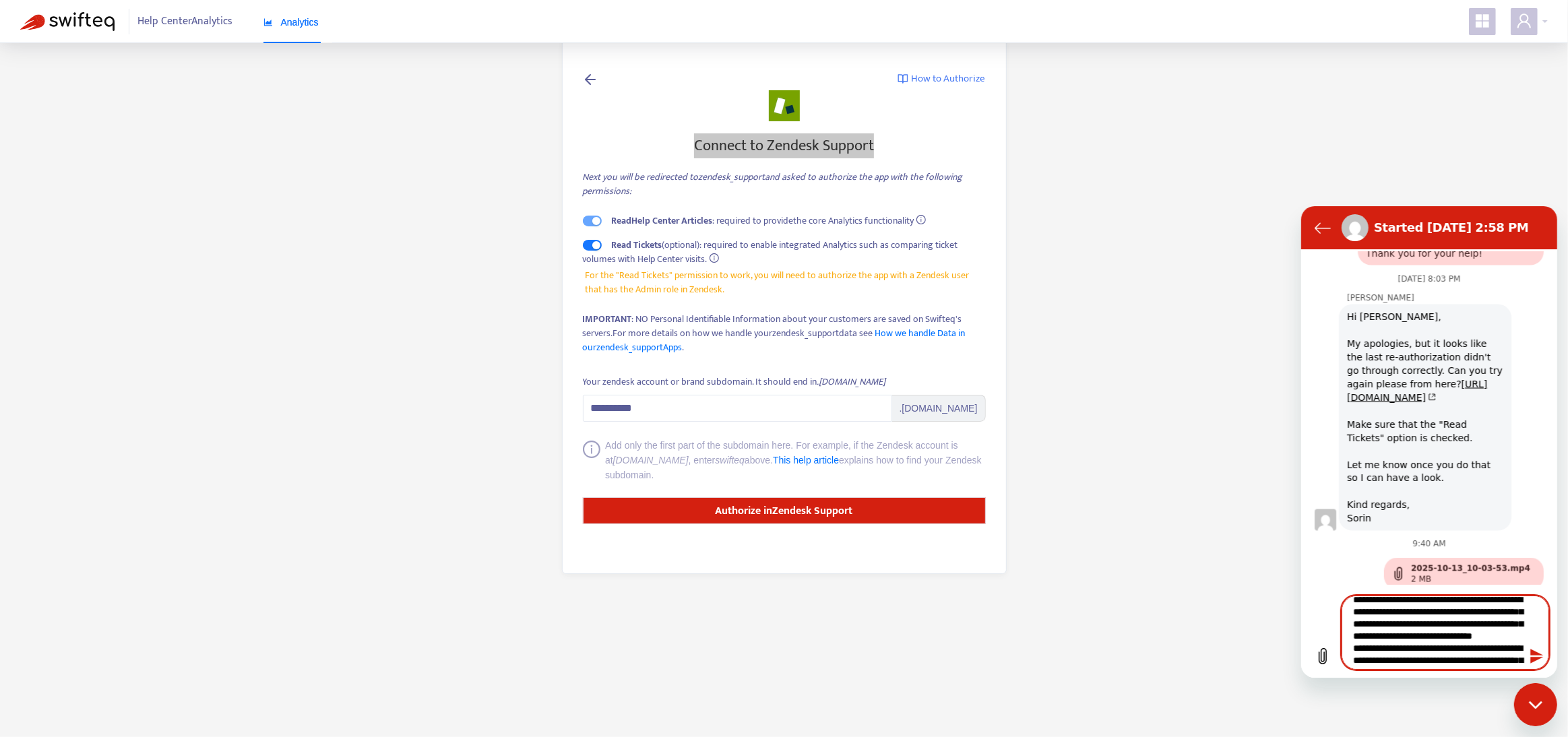
click at [1514, 647] on textarea "**********" at bounding box center [1445, 631] width 208 height 74
click at [768, 144] on h4 "Connect to Zendesk Support" at bounding box center [784, 146] width 403 height 18
click at [769, 144] on h4 "Connect to Zendesk Support" at bounding box center [784, 146] width 403 height 18
click at [1485, 652] on textarea "**********" at bounding box center [1445, 631] width 208 height 74
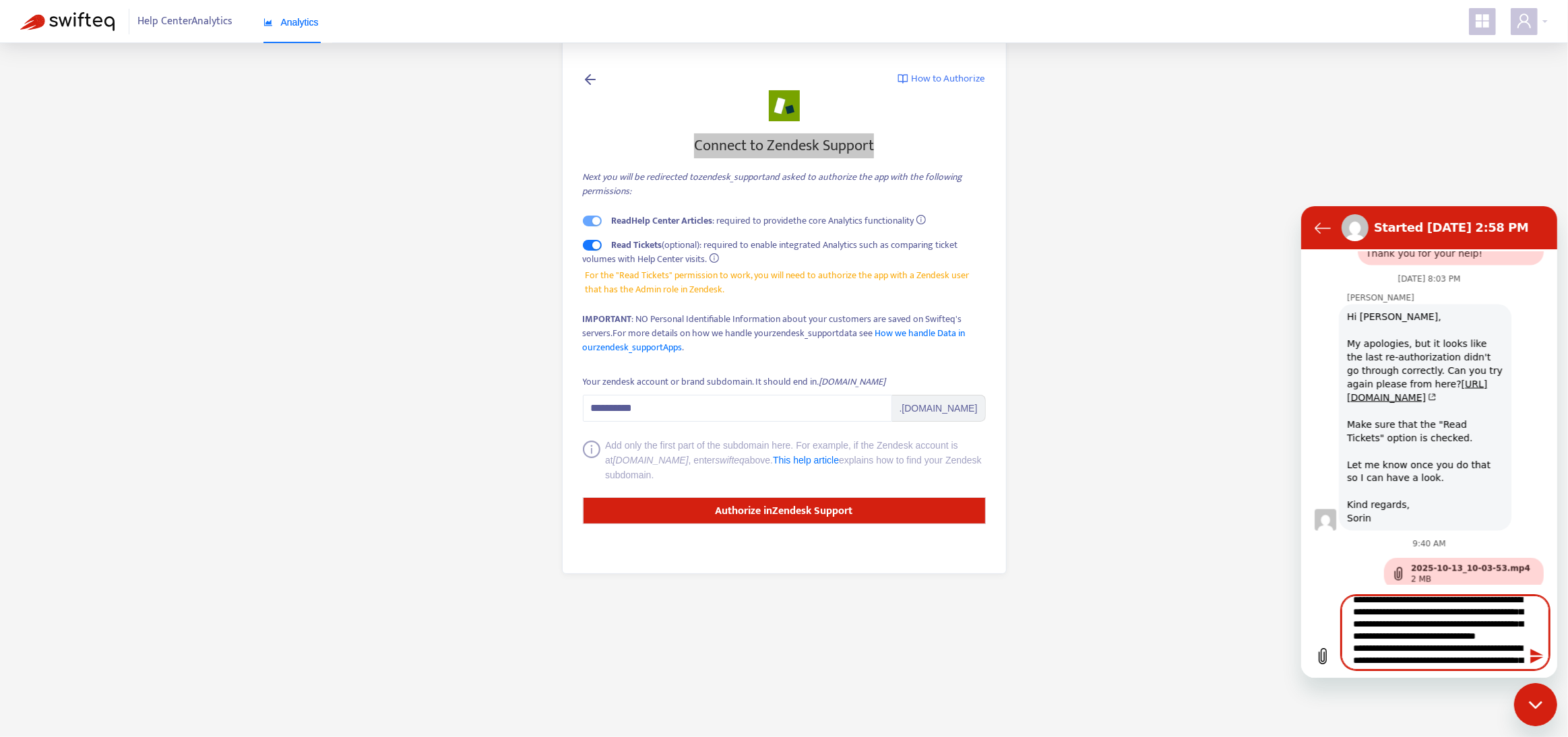
click at [1516, 650] on textarea "**********" at bounding box center [1445, 631] width 208 height 74
paste textarea "**********"
click at [1492, 614] on textarea "**********" at bounding box center [1445, 631] width 208 height 74
click at [1353, 614] on textarea "**********" at bounding box center [1445, 631] width 208 height 74
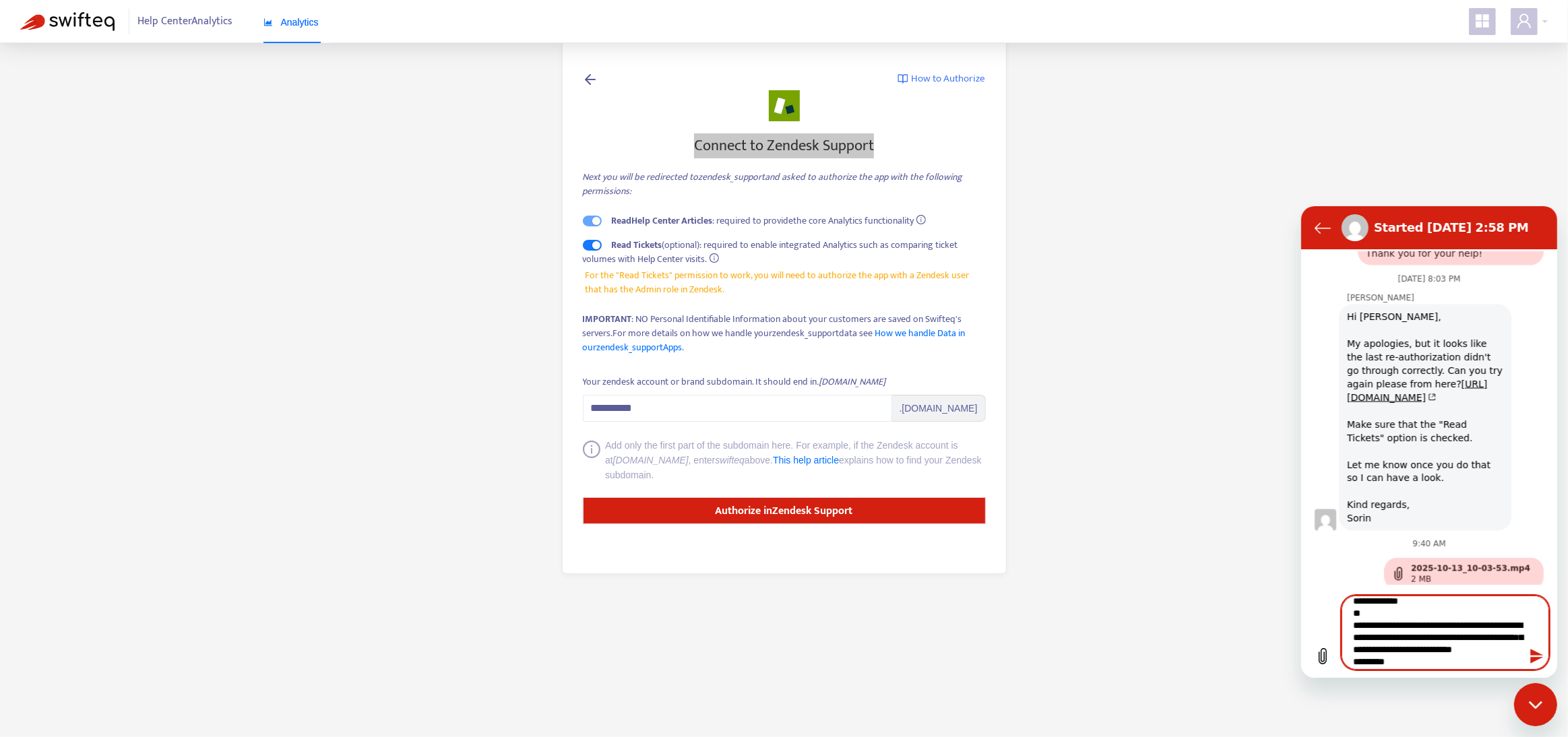
click at [1503, 611] on textarea "**********" at bounding box center [1445, 631] width 208 height 74
click at [1358, 650] on textarea "**********" at bounding box center [1445, 631] width 208 height 74
type textarea "**********"
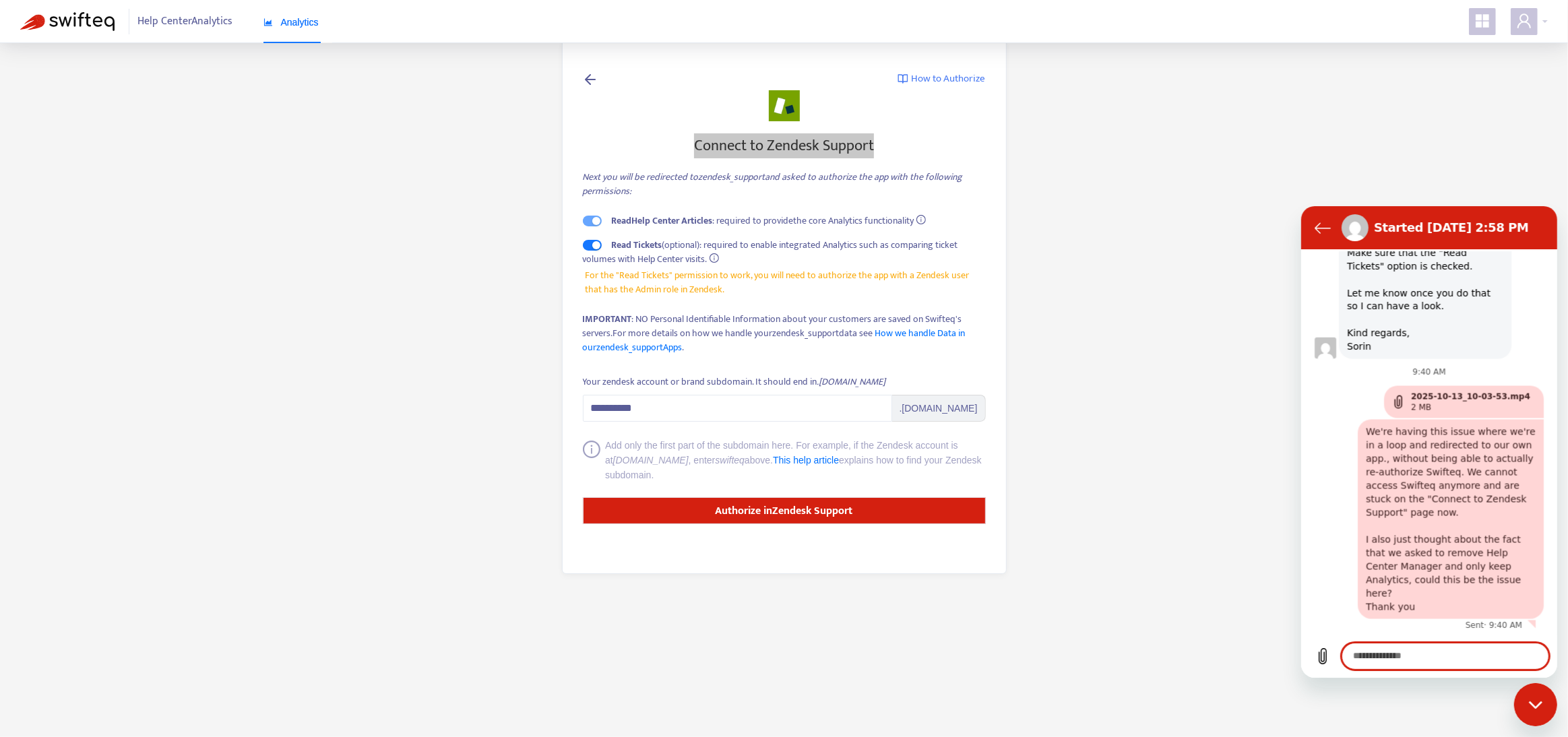
scroll to position [2862, 0]
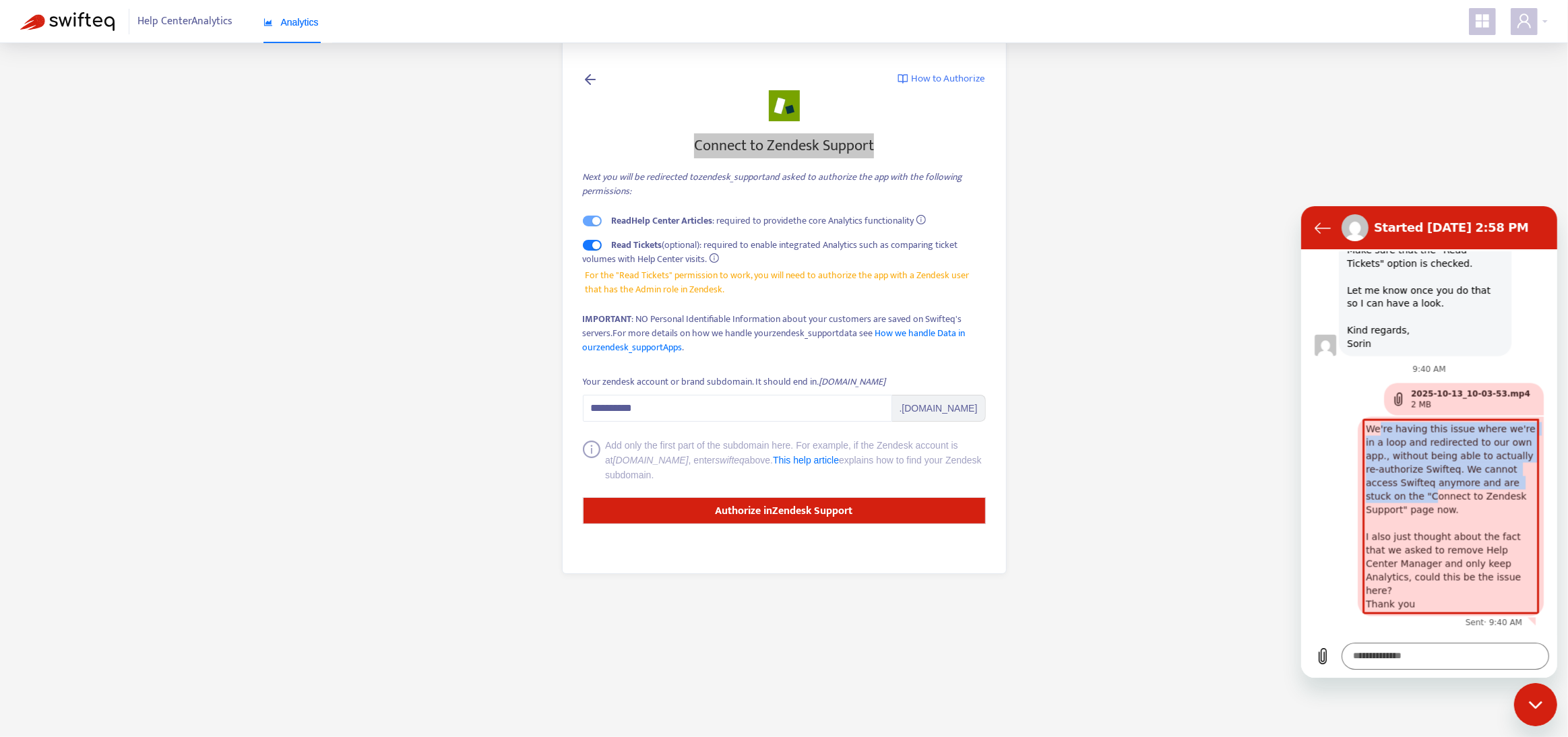
drag, startPoint x: 1380, startPoint y: 427, endPoint x: 1433, endPoint y: 493, distance: 84.6
click at [1433, 492] on span "We're having this issue where we're in a loop and redirected to our own app., w…" at bounding box center [1450, 516] width 180 height 199
click at [1434, 493] on span "We're having this issue where we're in a loop and redirected to our own app., w…" at bounding box center [1450, 516] width 180 height 199
drag, startPoint x: 1387, startPoint y: 436, endPoint x: 1442, endPoint y: 527, distance: 106.3
click at [1442, 527] on span "We're having this issue where we're in a loop and redirected to our own app., w…" at bounding box center [1450, 516] width 180 height 199
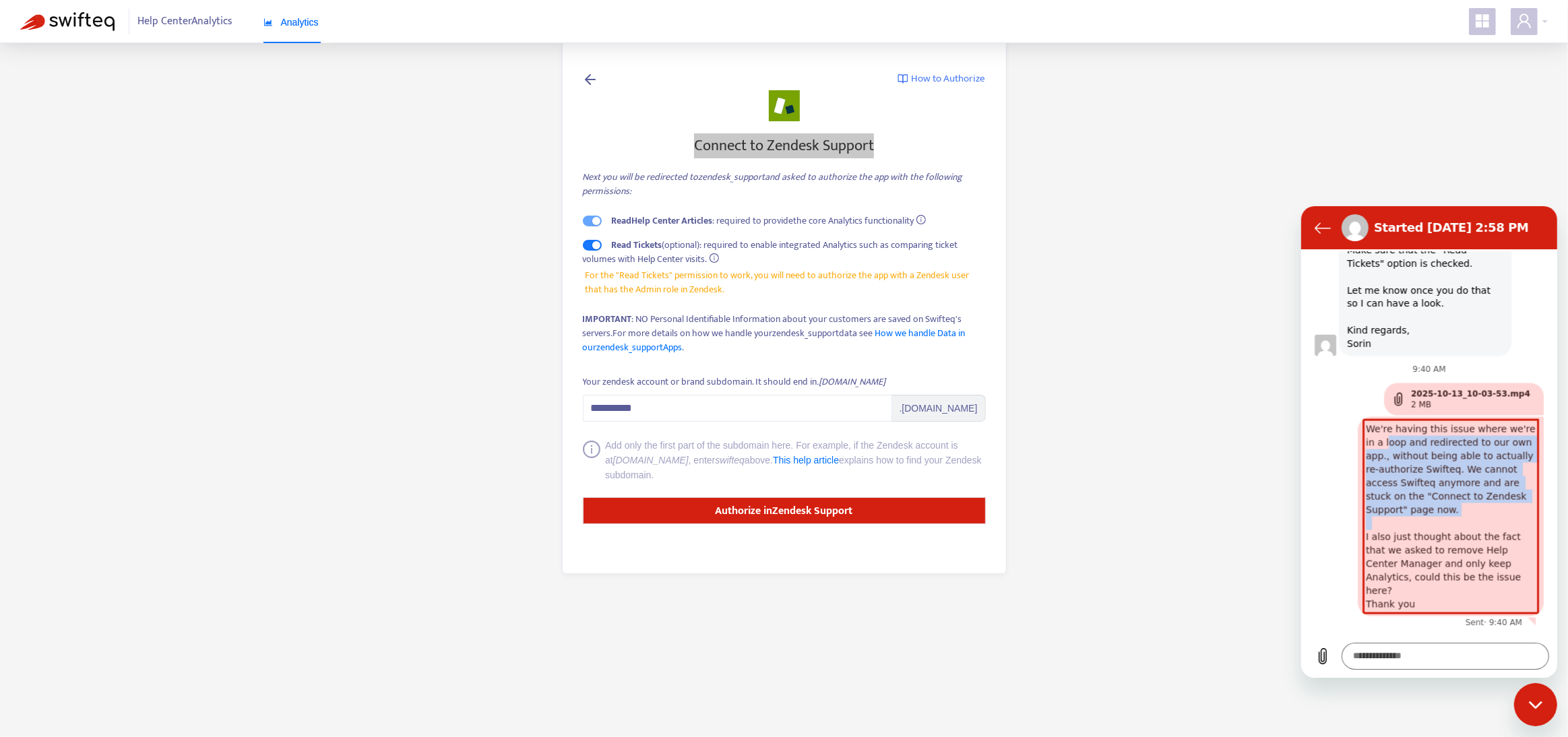
click at [1442, 527] on span "We're having this issue where we're in a loop and redirected to our own app., w…" at bounding box center [1450, 516] width 180 height 199
drag, startPoint x: 1475, startPoint y: 521, endPoint x: 1428, endPoint y: 447, distance: 87.7
click at [1428, 447] on span "We're having this issue where we're in a loop and redirected to our own app., w…" at bounding box center [1450, 516] width 180 height 199
drag, startPoint x: 1398, startPoint y: 437, endPoint x: 1424, endPoint y: 506, distance: 73.7
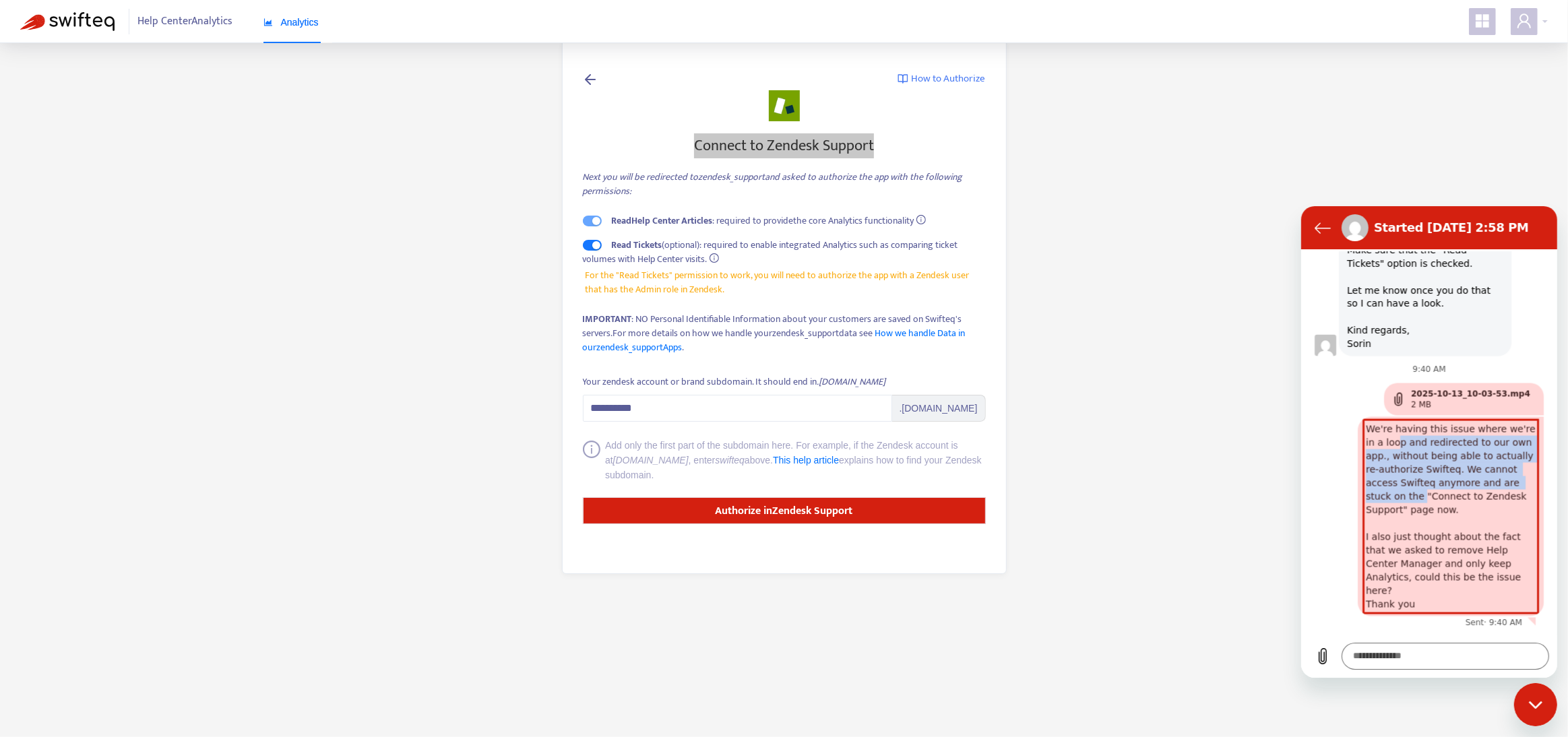
click at [1424, 506] on span "We're having this issue where we're in a loop and redirected to our own app., w…" at bounding box center [1450, 516] width 180 height 199
click at [1424, 506] on span "We're having this issue where we're in a loop and redirected to our own app., w…" at bounding box center [1450, 516] width 180 height 199
drag, startPoint x: 1391, startPoint y: 434, endPoint x: 1429, endPoint y: 535, distance: 107.9
click at [1429, 535] on span "We're having this issue where we're in a loop and redirected to our own app., w…" at bounding box center [1450, 516] width 180 height 199
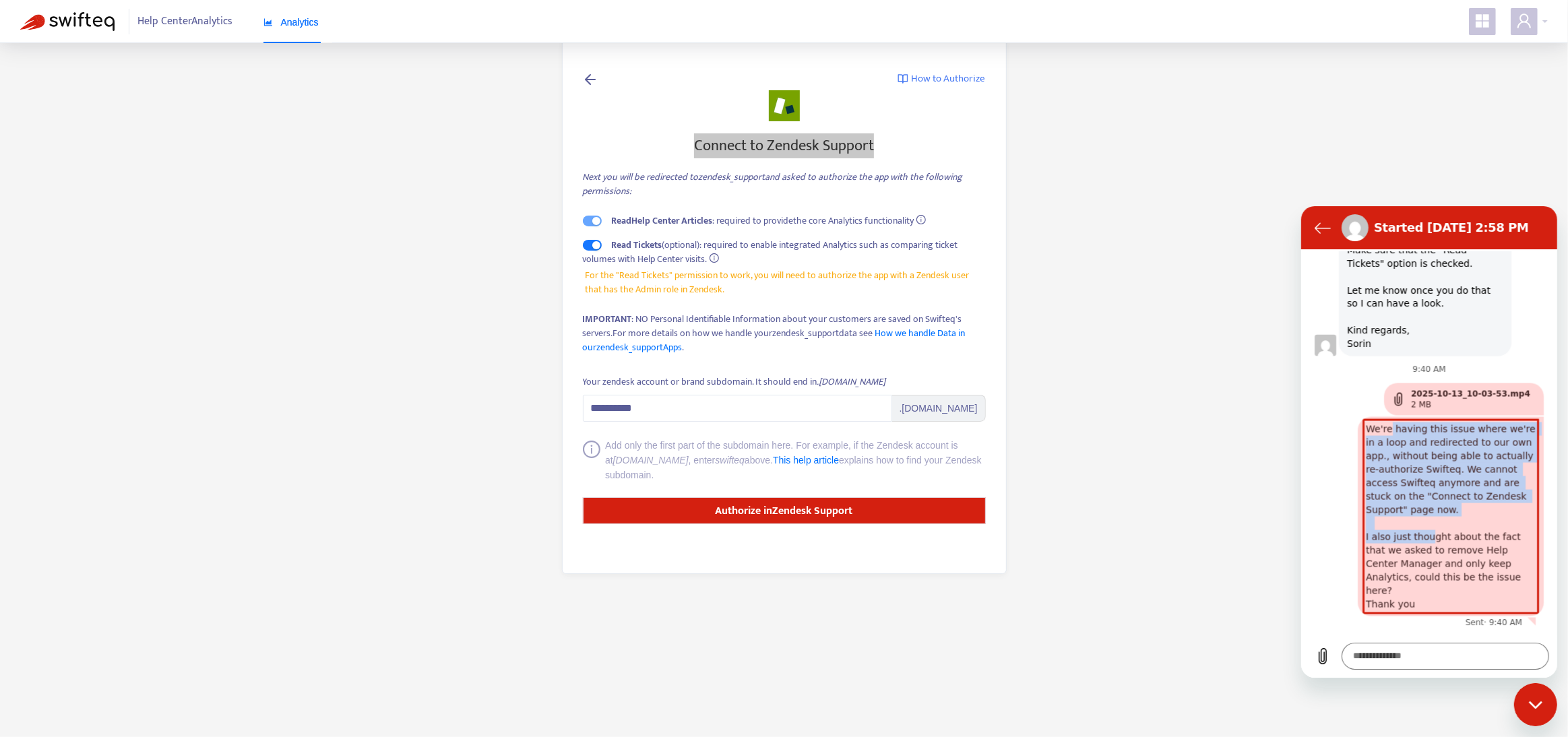
drag, startPoint x: 1388, startPoint y: 541, endPoint x: 1471, endPoint y: 596, distance: 99.6
click at [1471, 596] on span "We're having this issue where we're in a loop and redirected to our own app., w…" at bounding box center [1450, 516] width 180 height 199
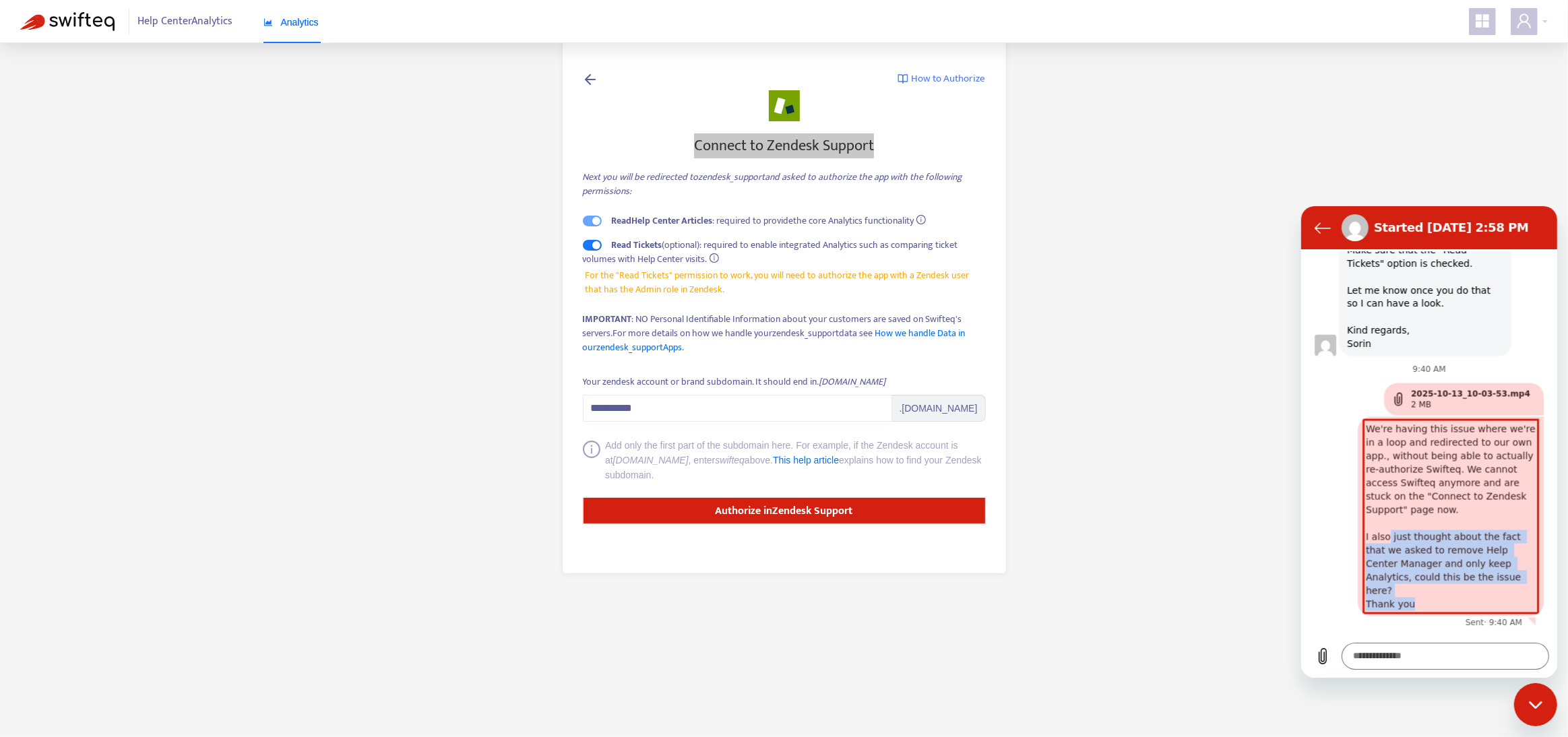
click at [1471, 596] on span "We're having this issue where we're in a loop and redirected to our own app., w…" at bounding box center [1450, 516] width 180 height 199
drag, startPoint x: 1446, startPoint y: 598, endPoint x: 1419, endPoint y: 532, distance: 71.3
click at [1420, 533] on span "We're having this issue where we're in a loop and redirected to our own app., w…" at bounding box center [1450, 516] width 180 height 199
click at [1419, 532] on span "We're having this issue where we're in a loop and redirected to our own app., w…" at bounding box center [1450, 516] width 180 height 199
drag, startPoint x: 1407, startPoint y: 454, endPoint x: 1454, endPoint y: 592, distance: 145.8
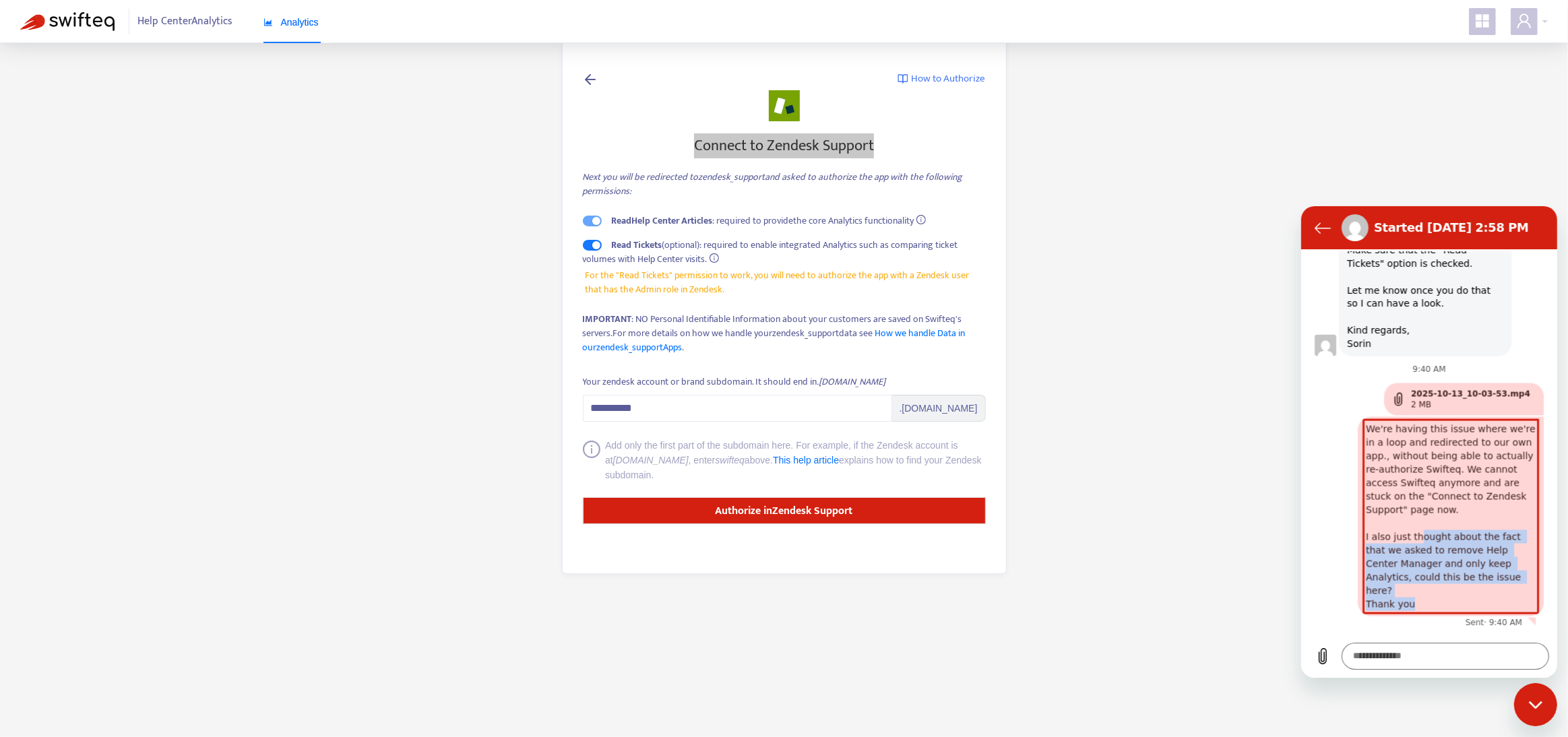
click at [1454, 592] on span "We're having this issue where we're in a loop and redirected to our own app., w…" at bounding box center [1450, 516] width 180 height 199
click at [1454, 591] on span "We're having this issue where we're in a loop and redirected to our own app., w…" at bounding box center [1450, 516] width 180 height 199
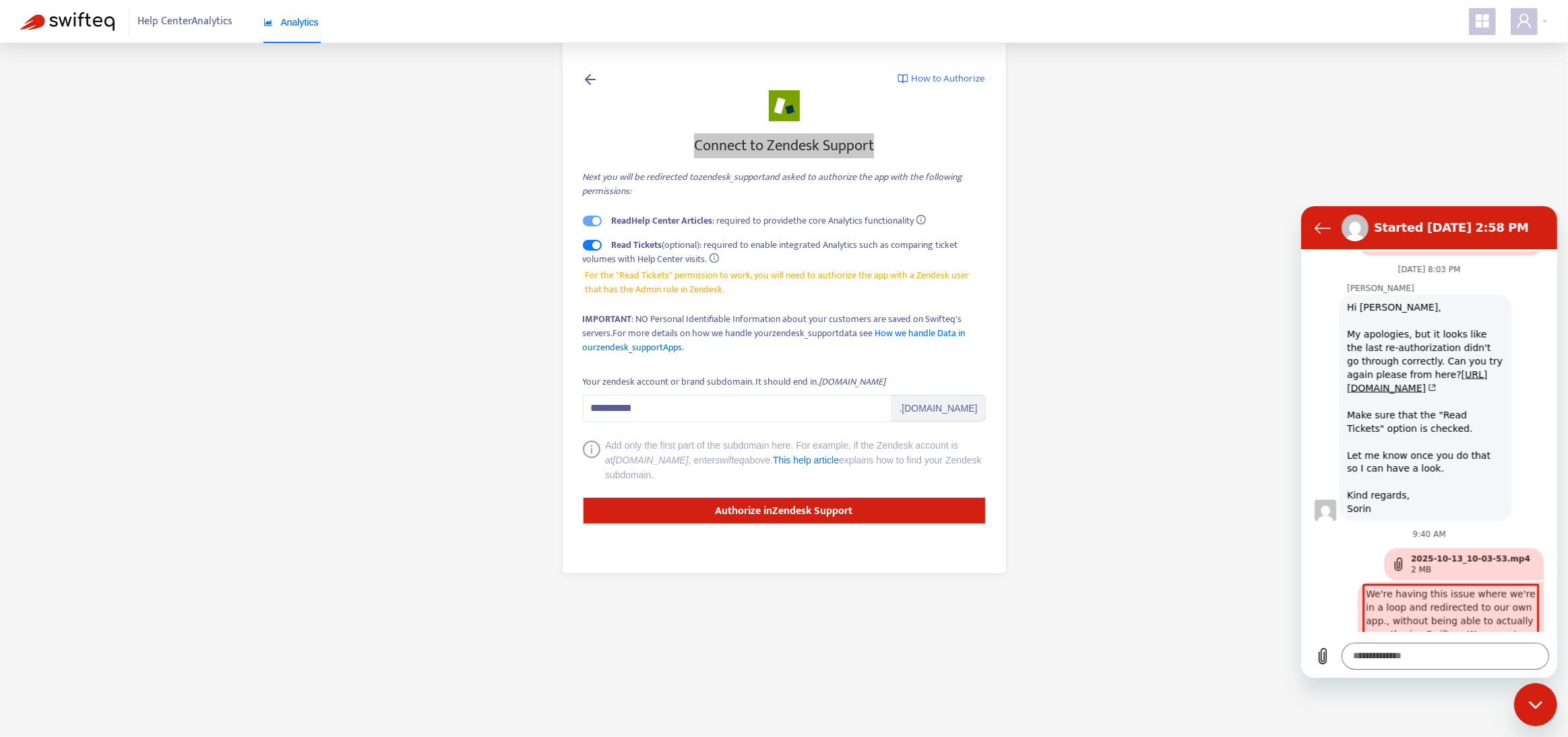
scroll to position [2605, 0]
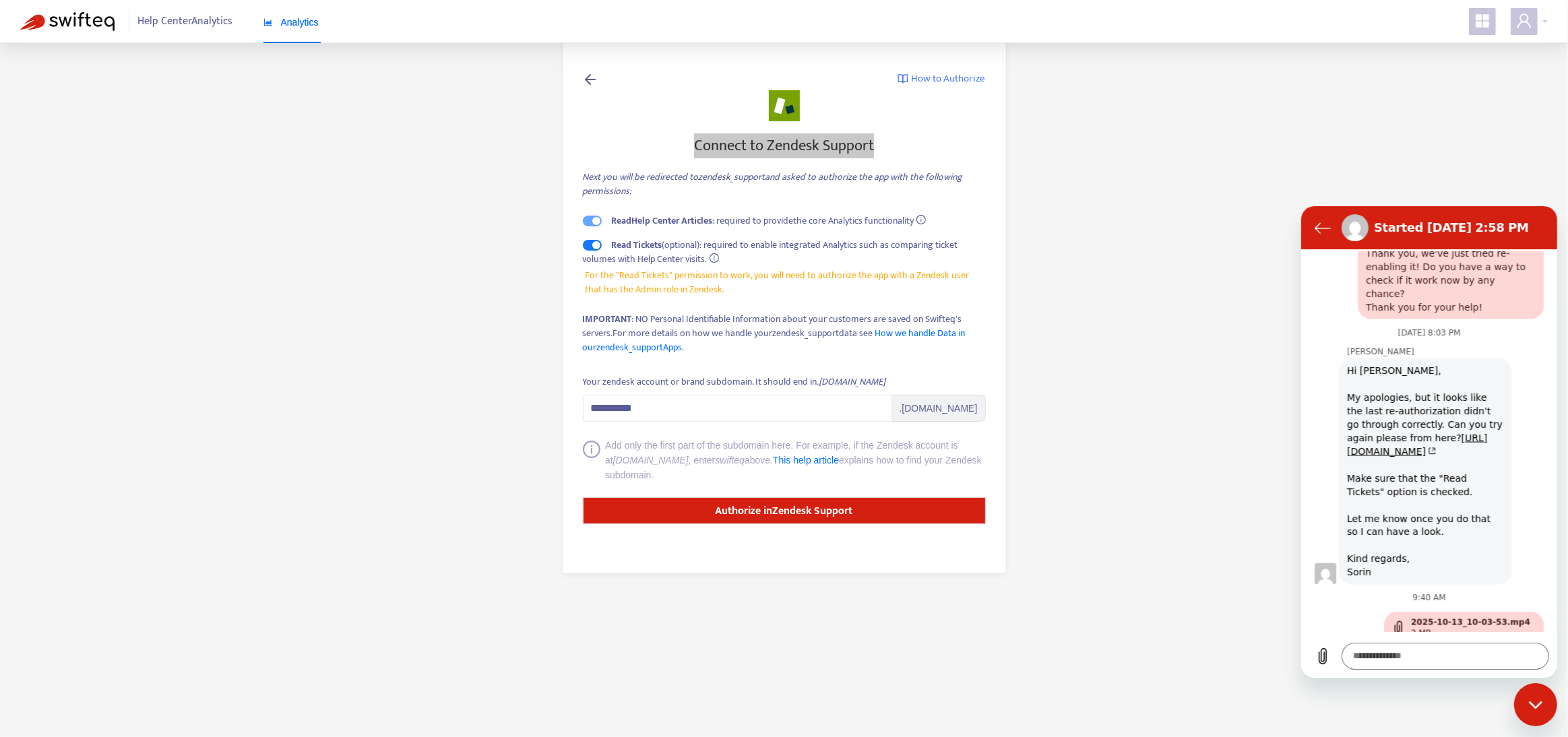
click at [1425, 425] on div "Hi Déborah, My apologies, but it looks like the last re-authorization didn't go…" at bounding box center [1424, 471] width 167 height 226
drag, startPoint x: 1366, startPoint y: 418, endPoint x: 1428, endPoint y: 439, distance: 65.5
click at [1426, 438] on div "Hi Déborah, My apologies, but it looks like the last re-authorization didn't go…" at bounding box center [1424, 471] width 167 height 226
click at [1429, 439] on div "Hi Déborah, My apologies, but it looks like the last re-authorization didn't go…" at bounding box center [1424, 471] width 167 height 226
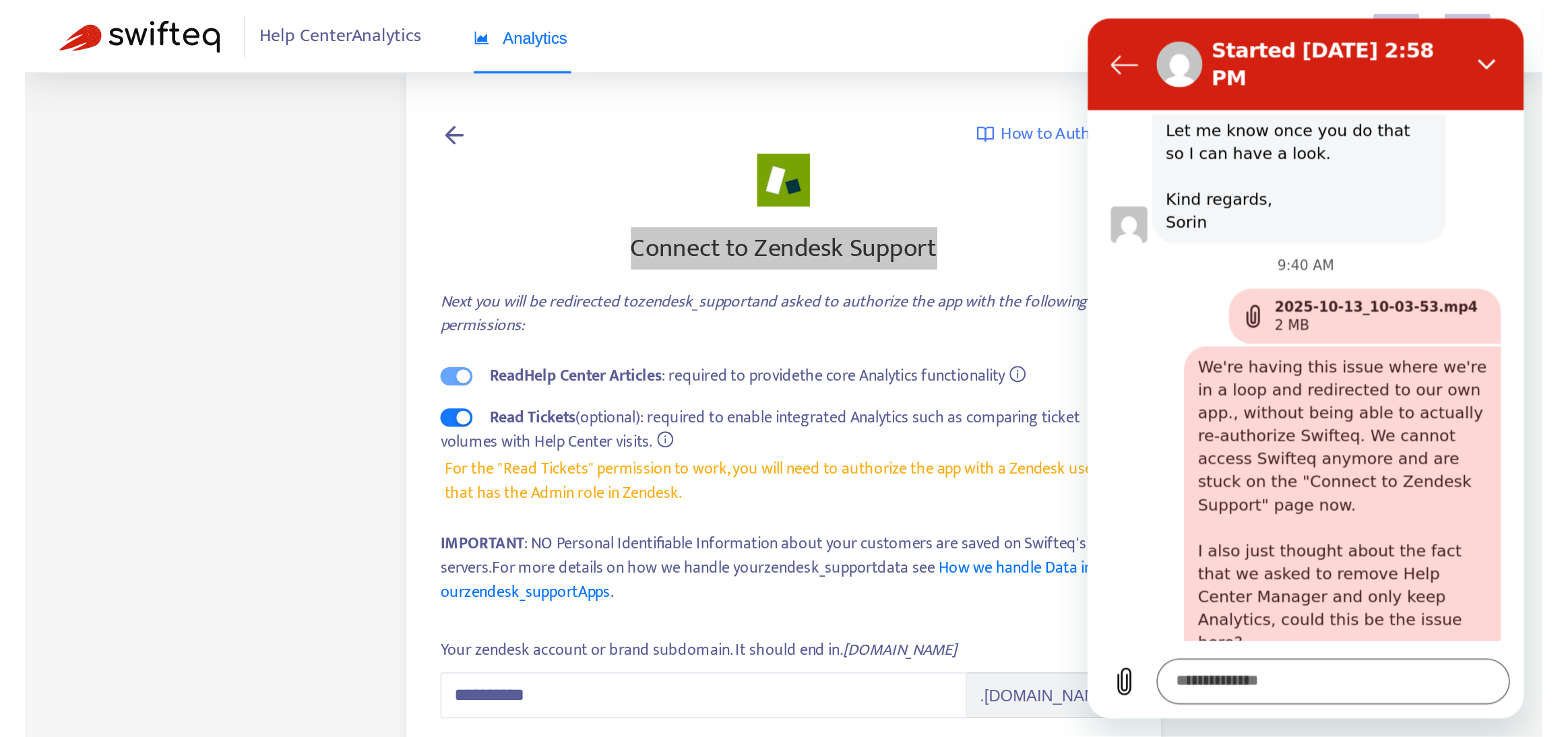
scroll to position [2923, 0]
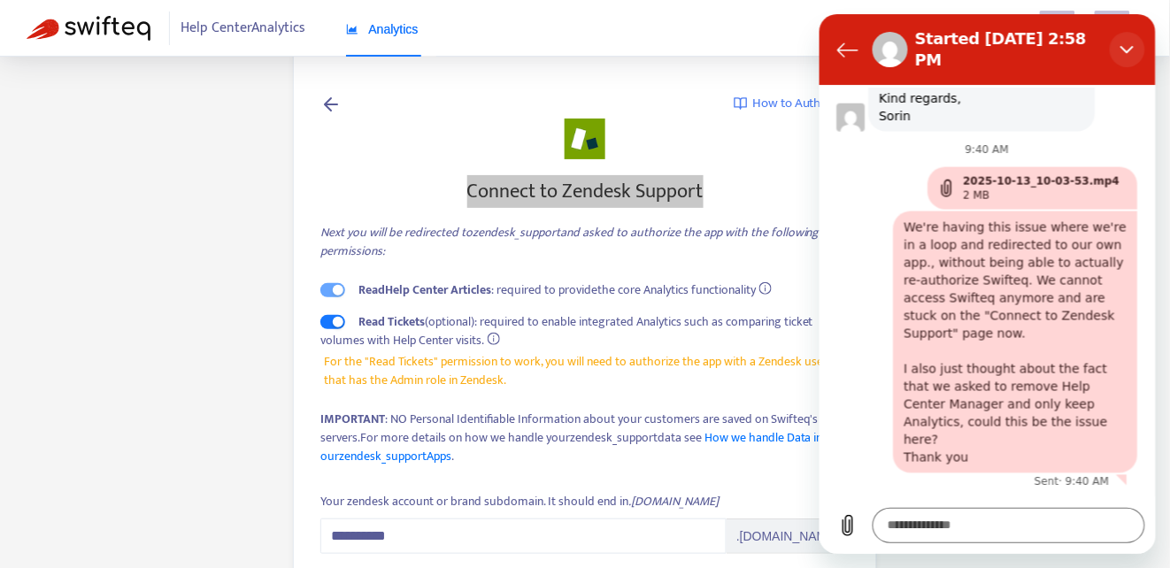
click at [1129, 45] on icon "Close" at bounding box center [1125, 49] width 13 height 8
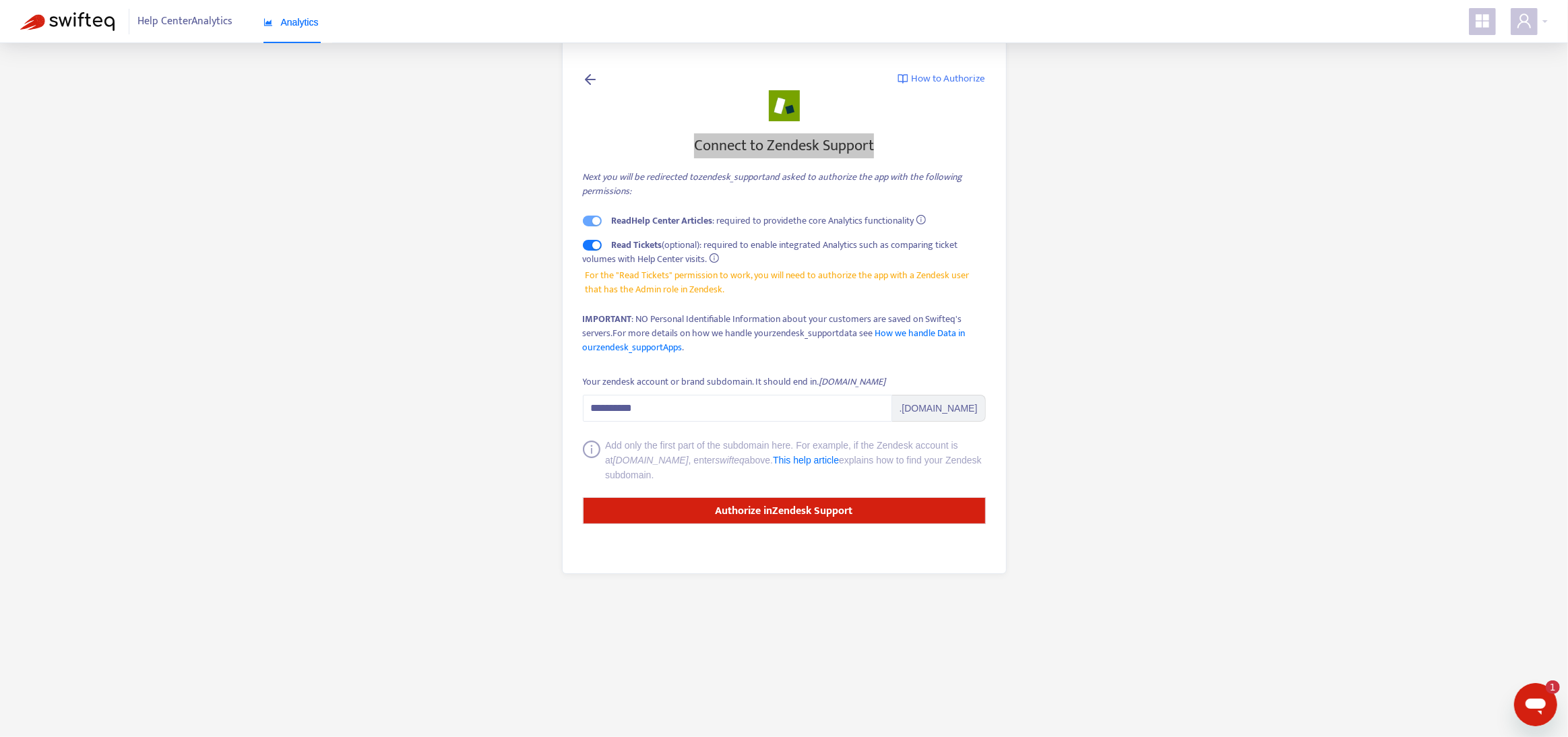
scroll to position [0, 0]
click at [1516, 705] on div "Open messaging window, 1 unread message" at bounding box center [1534, 704] width 40 height 40
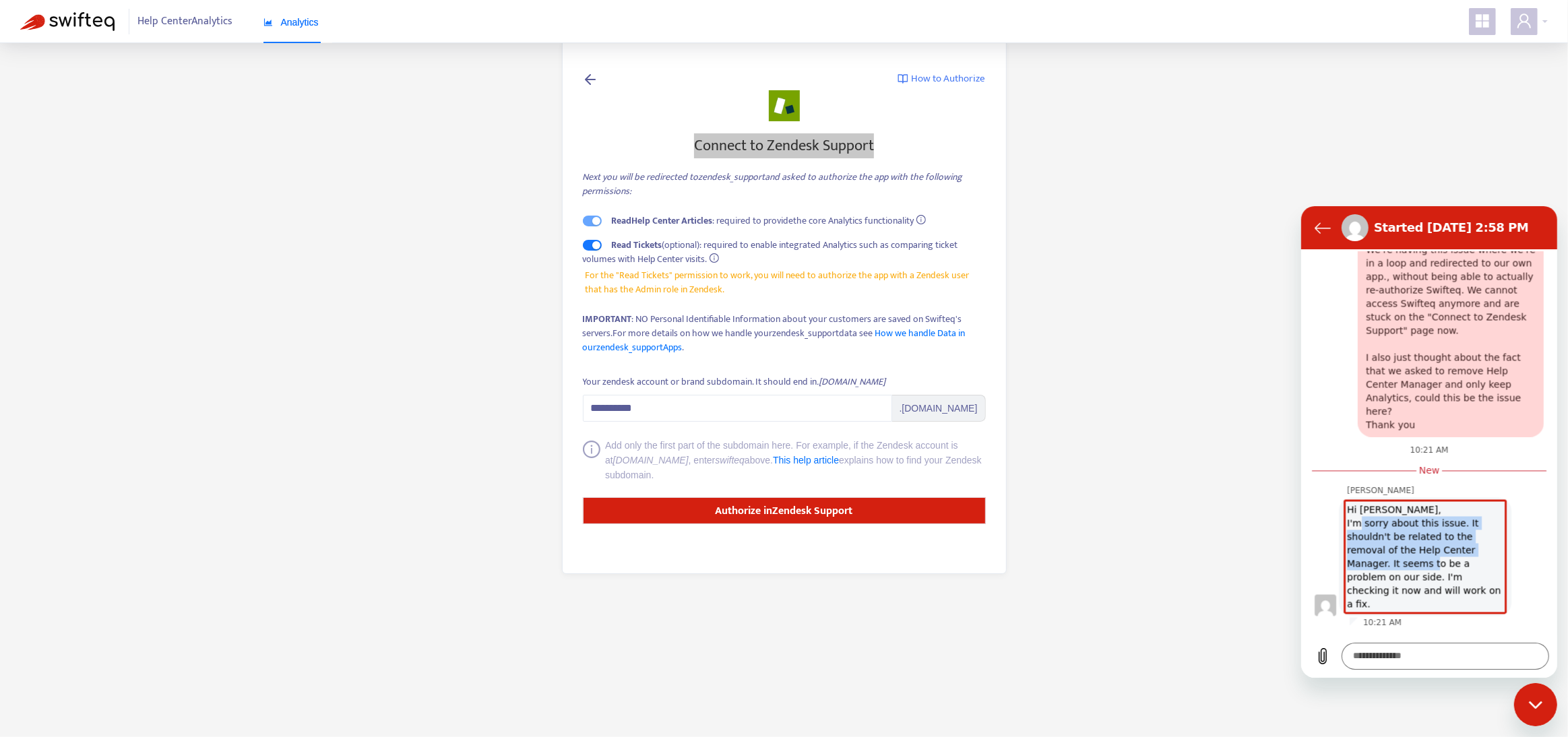
drag, startPoint x: 1359, startPoint y: 522, endPoint x: 1434, endPoint y: 560, distance: 84.1
click at [1434, 560] on div "Hi Déborah, I'm sorry about this issue. It shouldn't be related to the removal …" at bounding box center [1424, 557] width 167 height 119
drag, startPoint x: 1384, startPoint y: 536, endPoint x: 1429, endPoint y: 589, distance: 69.5
click at [1429, 589] on div "Hi Déborah, I'm sorry about this issue. It shouldn't be related to the removal …" at bounding box center [1424, 557] width 167 height 119
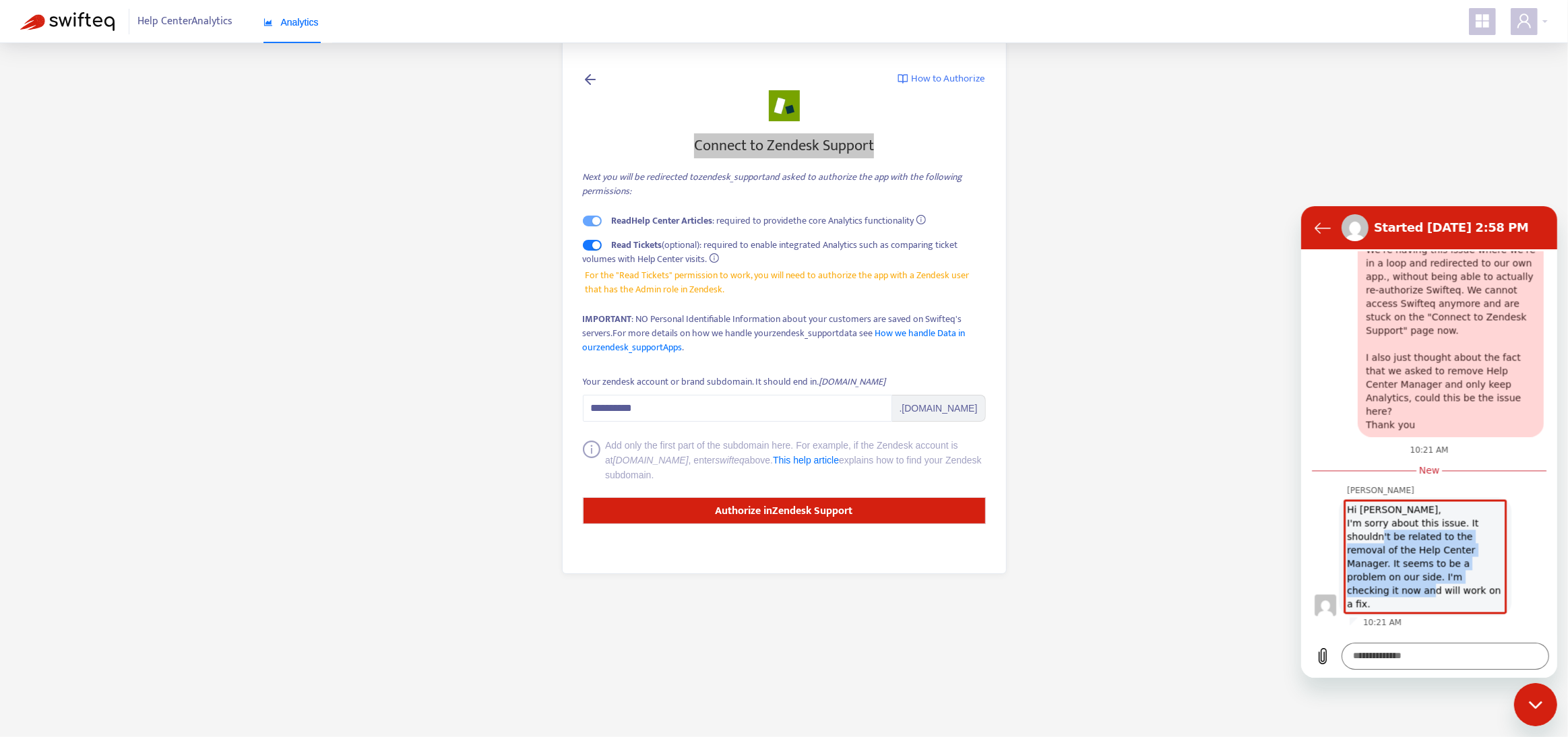
click at [1429, 589] on div "Hi Déborah, I'm sorry about this issue. It shouldn't be related to the removal …" at bounding box center [1424, 557] width 167 height 119
drag, startPoint x: 1397, startPoint y: 544, endPoint x: 1431, endPoint y: 579, distance: 48.8
click at [1431, 579] on div "Hi Déborah, I'm sorry about this issue. It shouldn't be related to the removal …" at bounding box center [1424, 557] width 167 height 119
drag, startPoint x: 1435, startPoint y: 587, endPoint x: 1398, endPoint y: 536, distance: 63.0
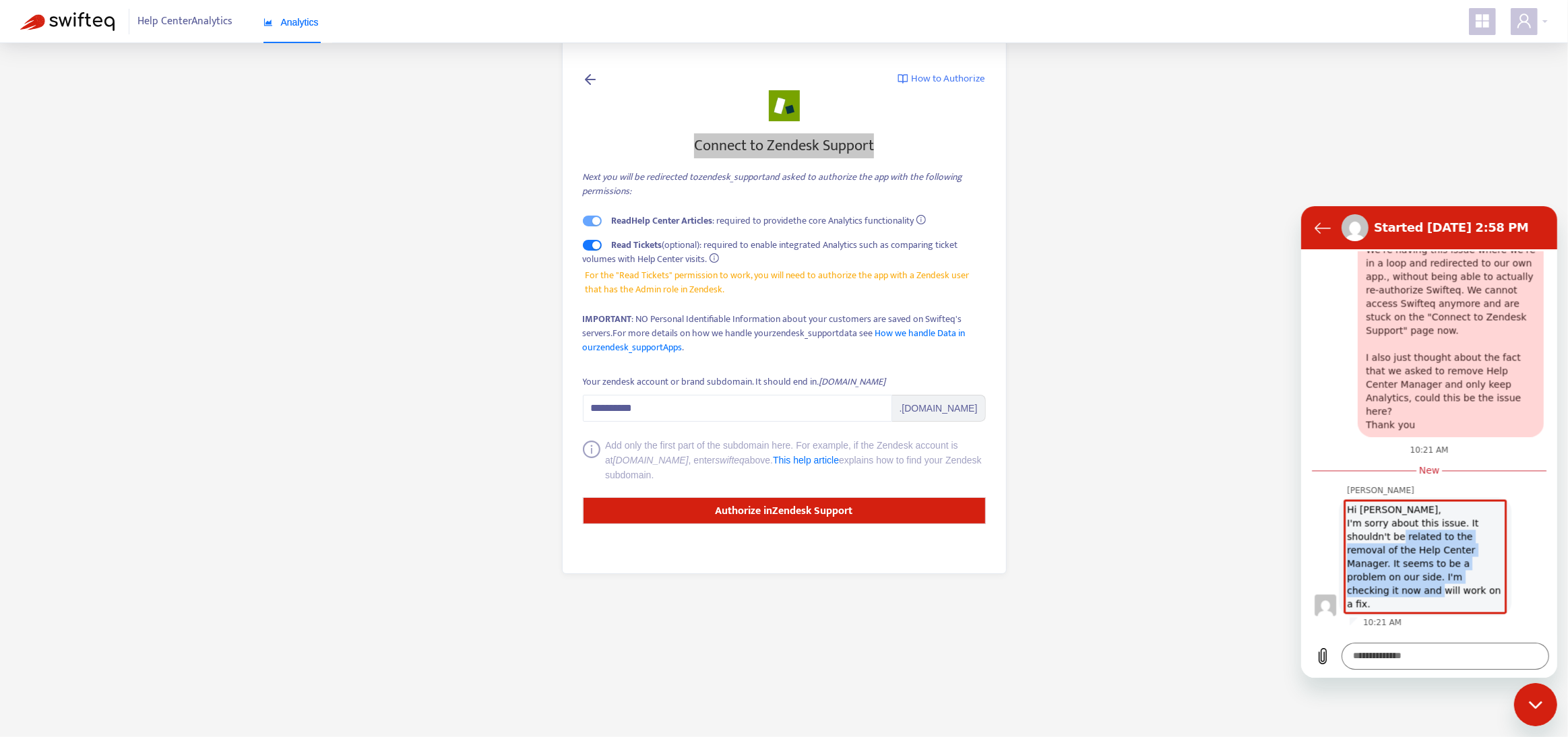
click at [1398, 536] on div "Hi Déborah, I'm sorry about this issue. It shouldn't be related to the removal …" at bounding box center [1424, 557] width 167 height 119
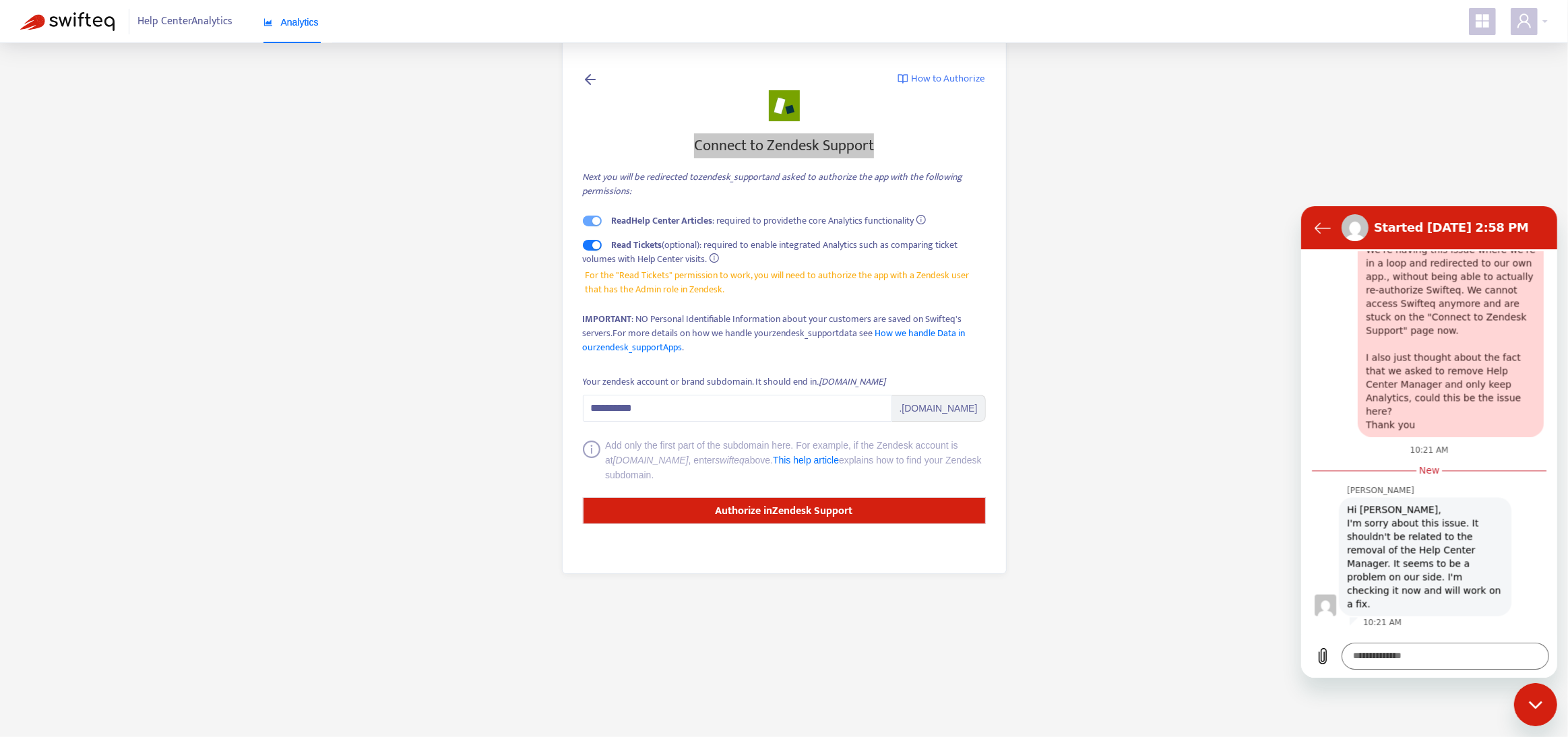
click at [1541, 707] on icon "Close messaging window" at bounding box center [1535, 704] width 14 height 9
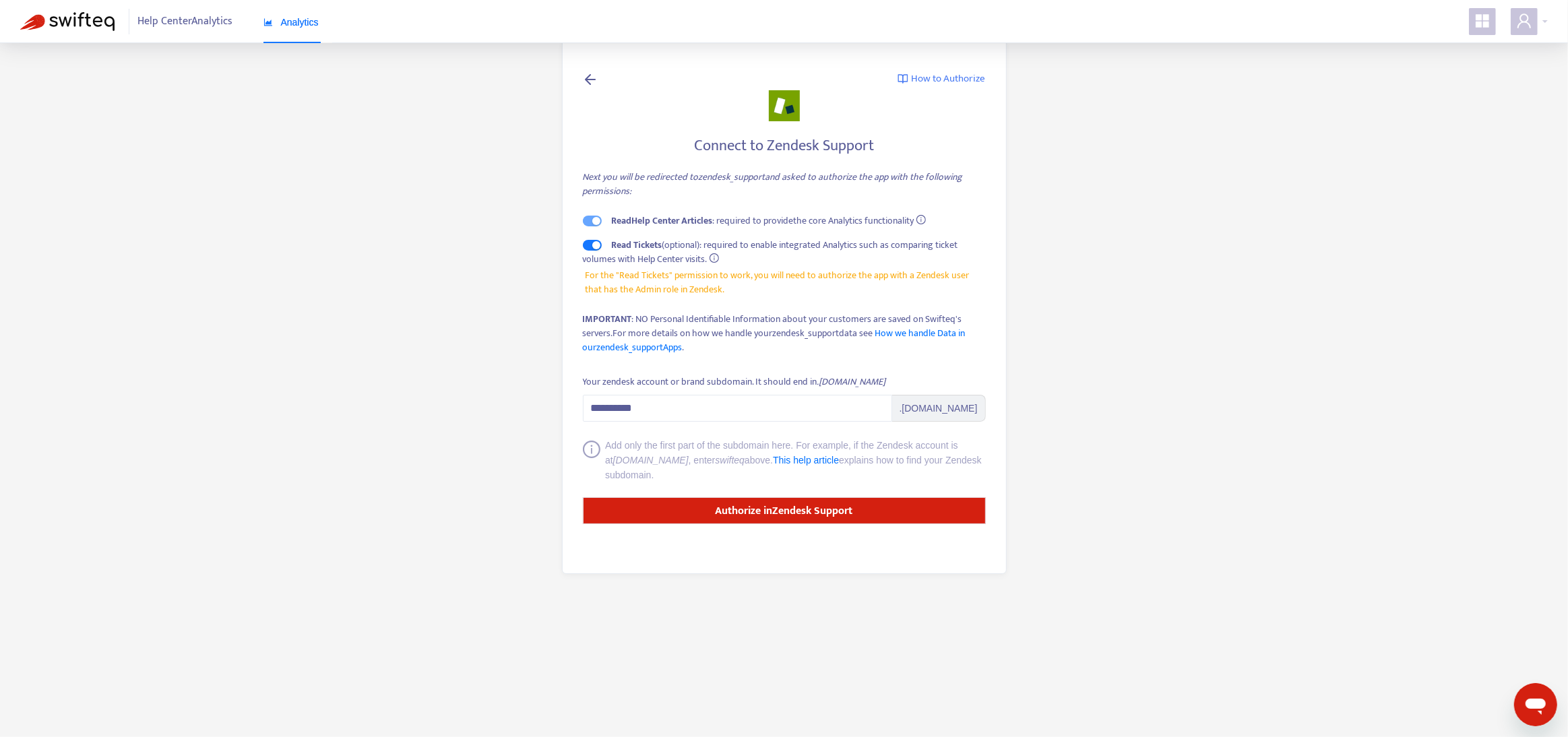
click at [1403, 552] on main "**********" at bounding box center [784, 368] width 1568 height 737
